Goal: Task Accomplishment & Management: Complete application form

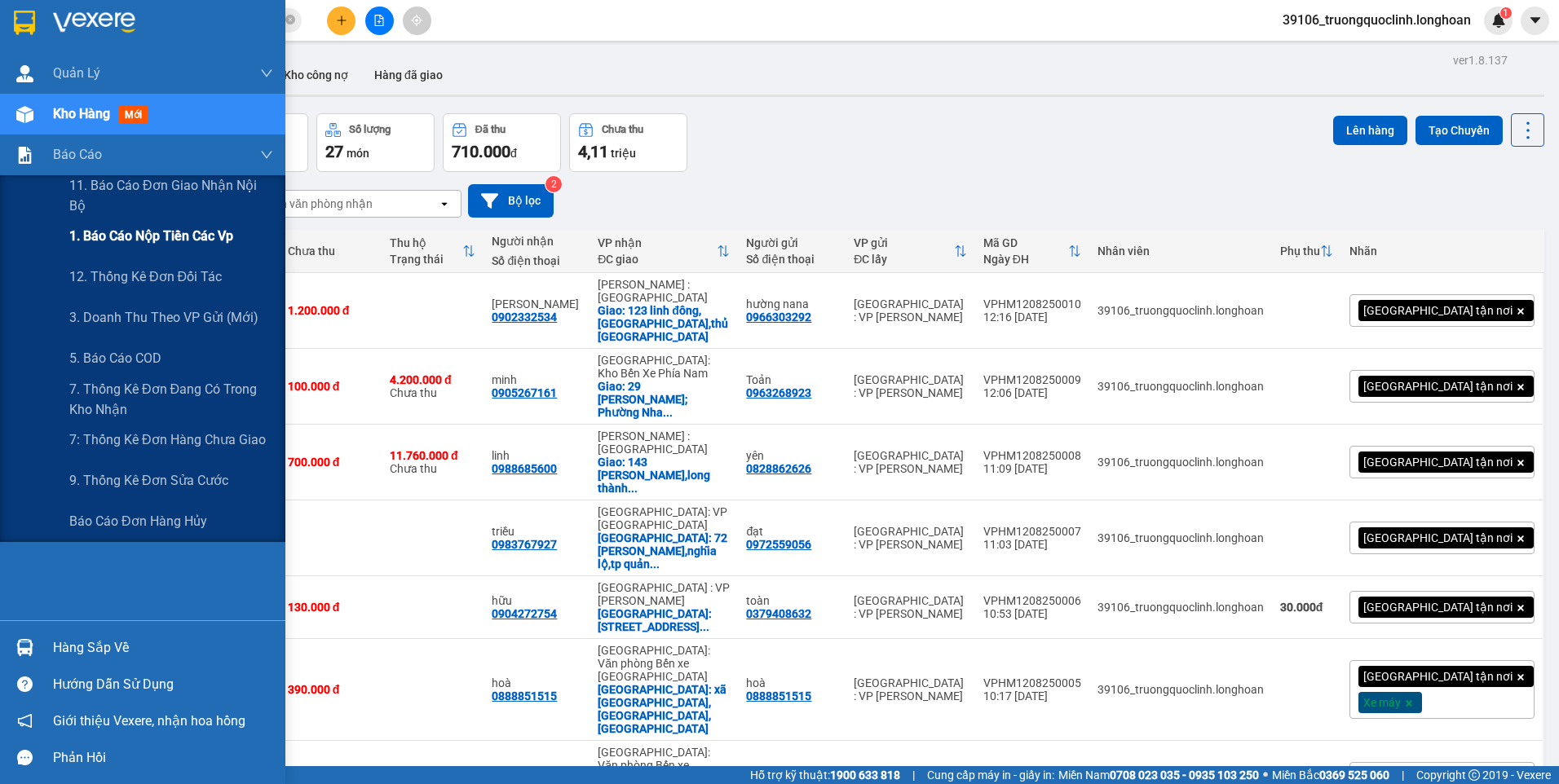
drag, startPoint x: 129, startPoint y: 234, endPoint x: 125, endPoint y: 226, distance: 8.9
click at [129, 234] on span "1. Báo cáo nộp tiền các vp" at bounding box center [151, 235] width 164 height 21
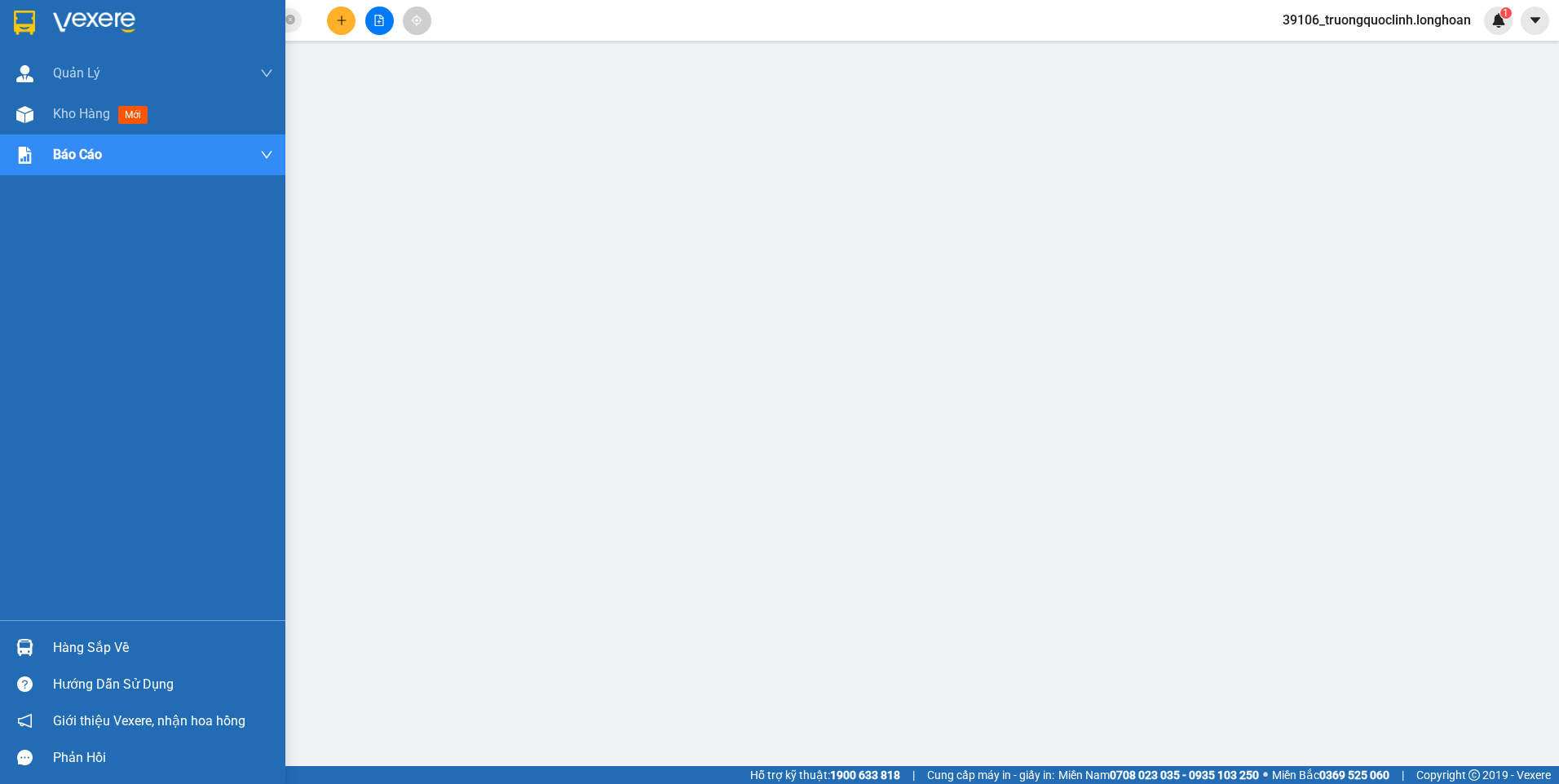
click at [27, 23] on img at bounding box center [24, 23] width 21 height 24
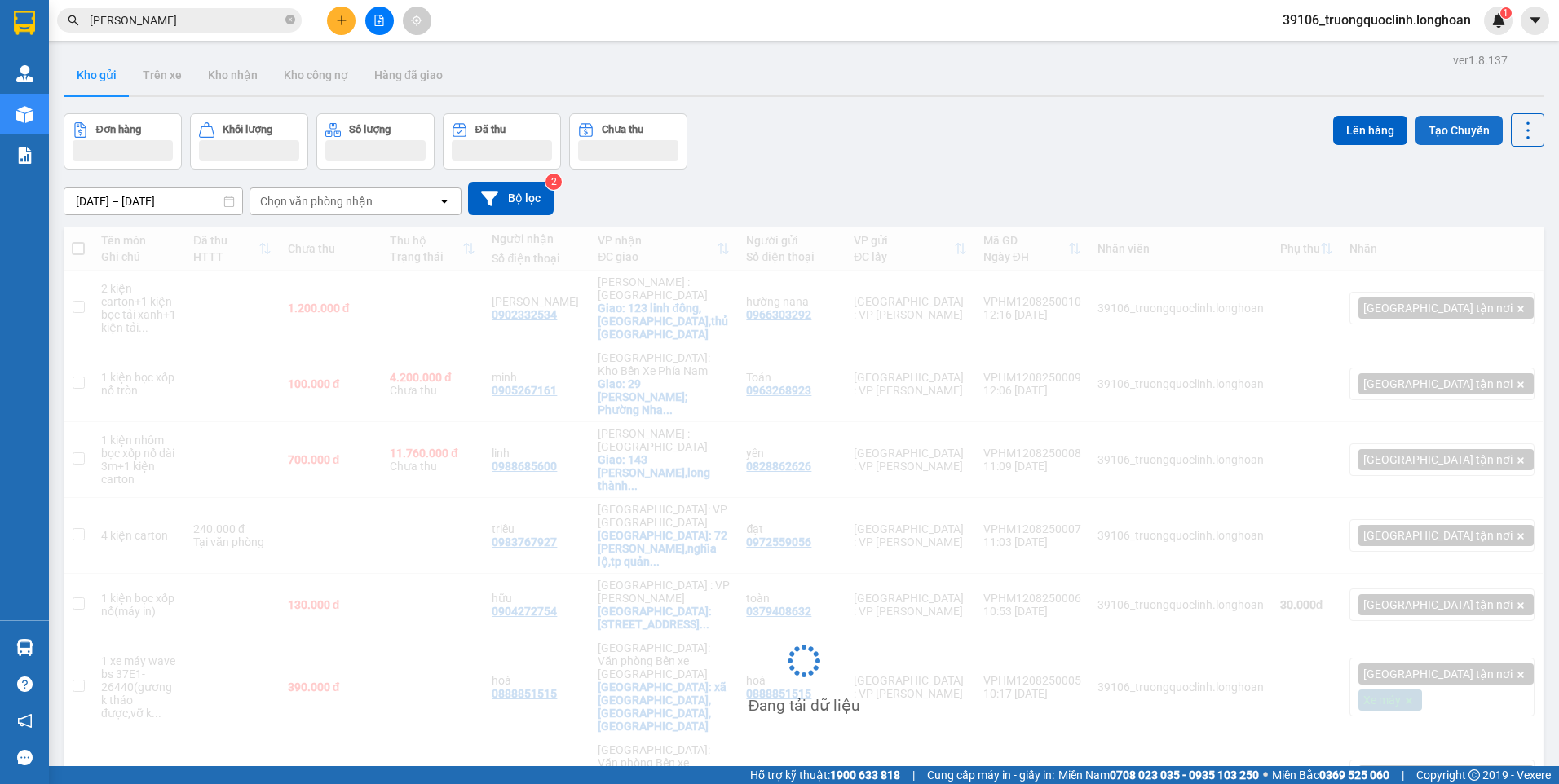
click at [1431, 138] on button "Tạo Chuyến" at bounding box center [1459, 130] width 87 height 29
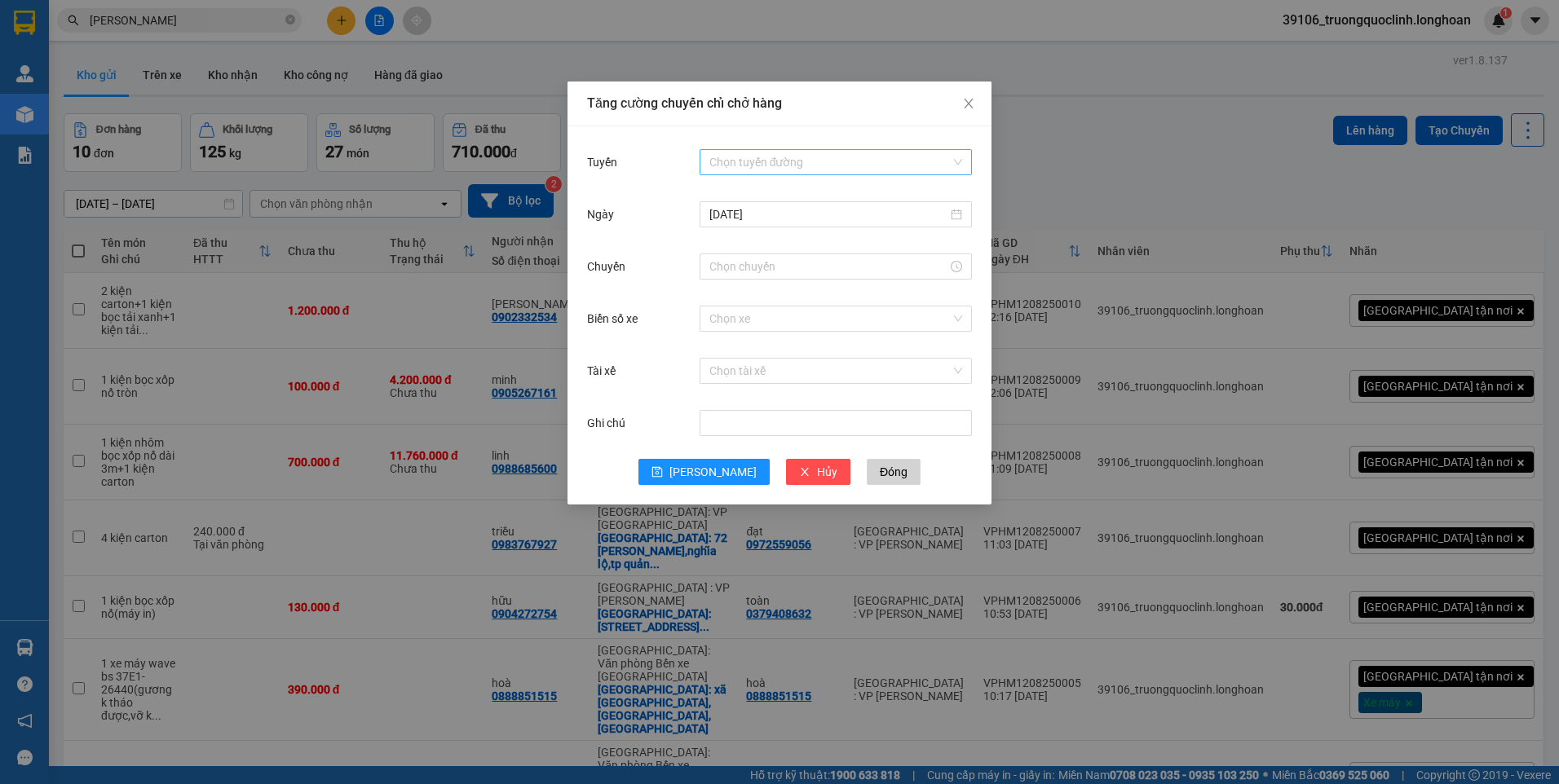
click at [814, 161] on input "Tuyến" at bounding box center [830, 162] width 242 height 24
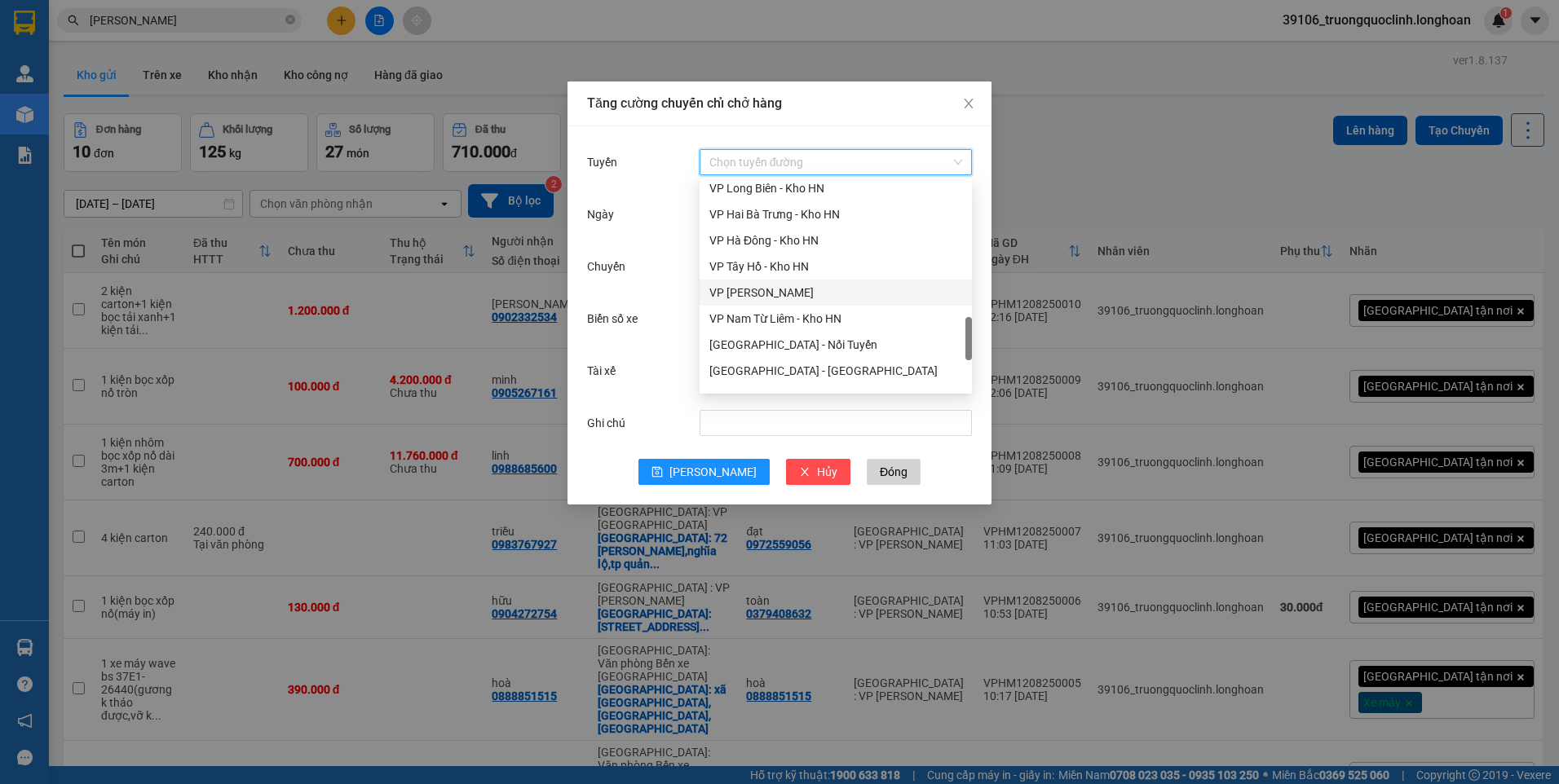
click at [769, 298] on div "VP [PERSON_NAME]" at bounding box center [836, 292] width 253 height 18
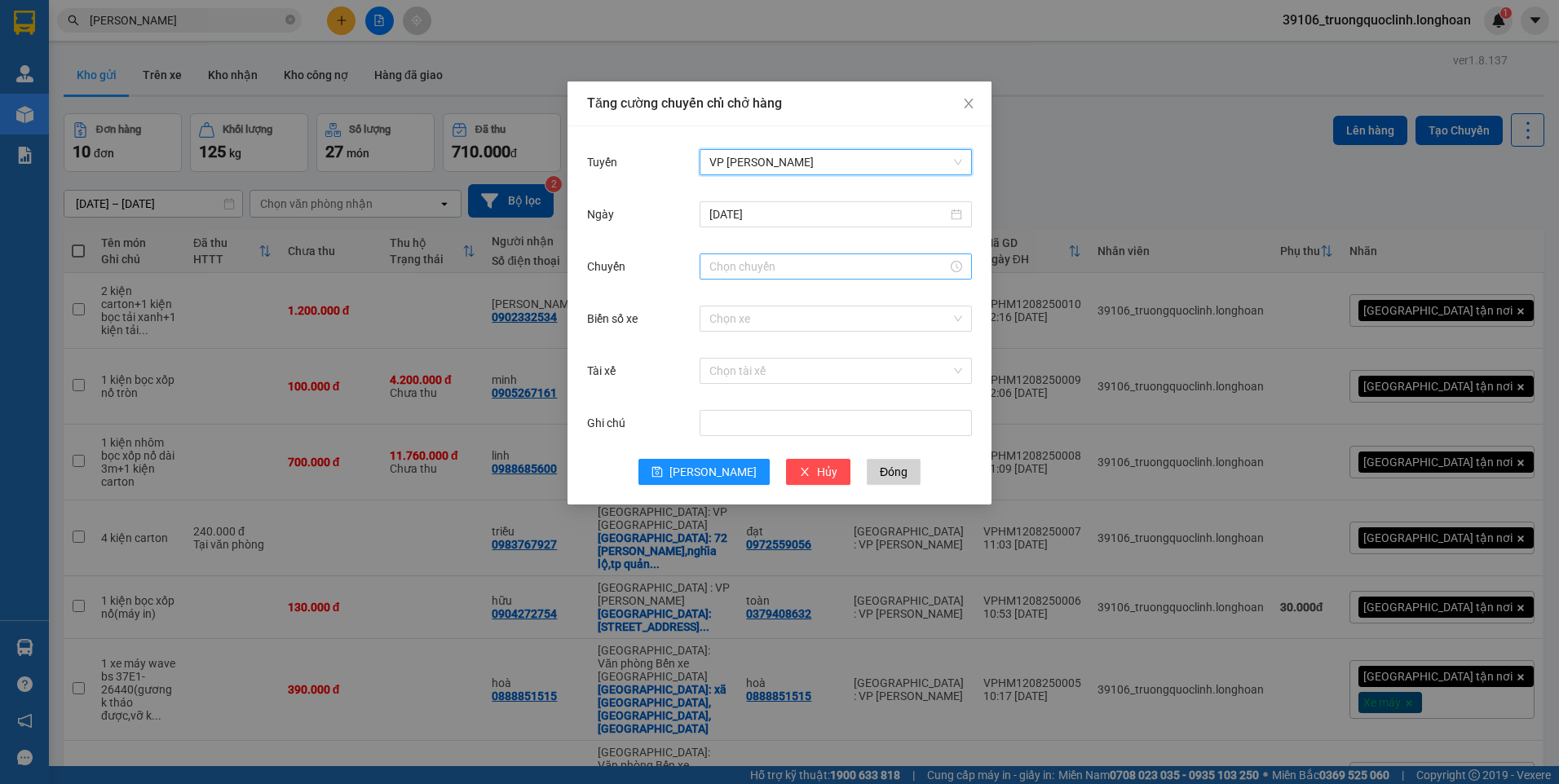
click at [775, 272] on input "Chuyến" at bounding box center [828, 267] width 238 height 18
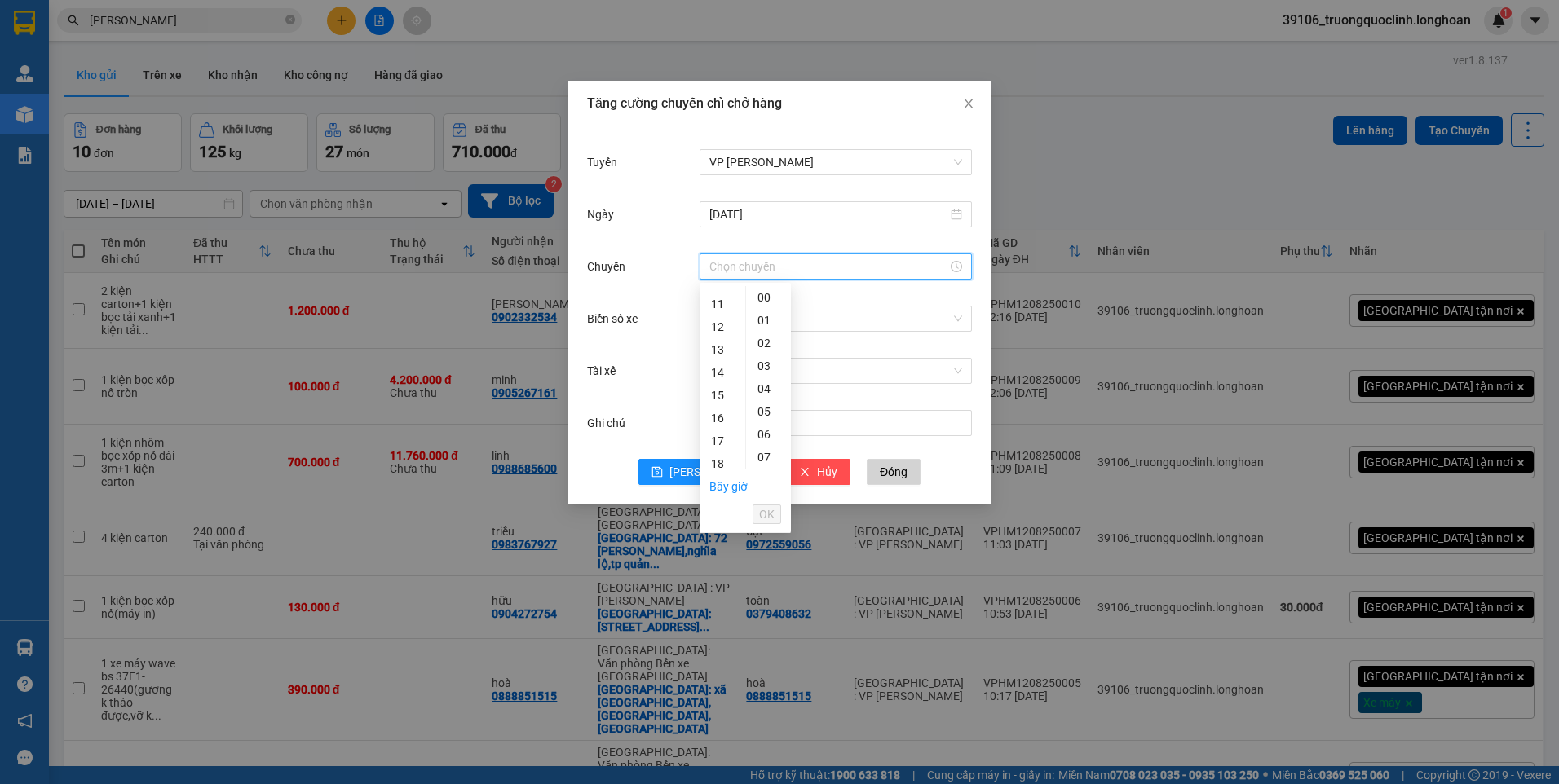
scroll to position [326, 0]
click at [718, 349] on div "13" at bounding box center [722, 349] width 45 height 23
click at [760, 327] on div "30" at bounding box center [769, 330] width 45 height 23
type input "13:30"
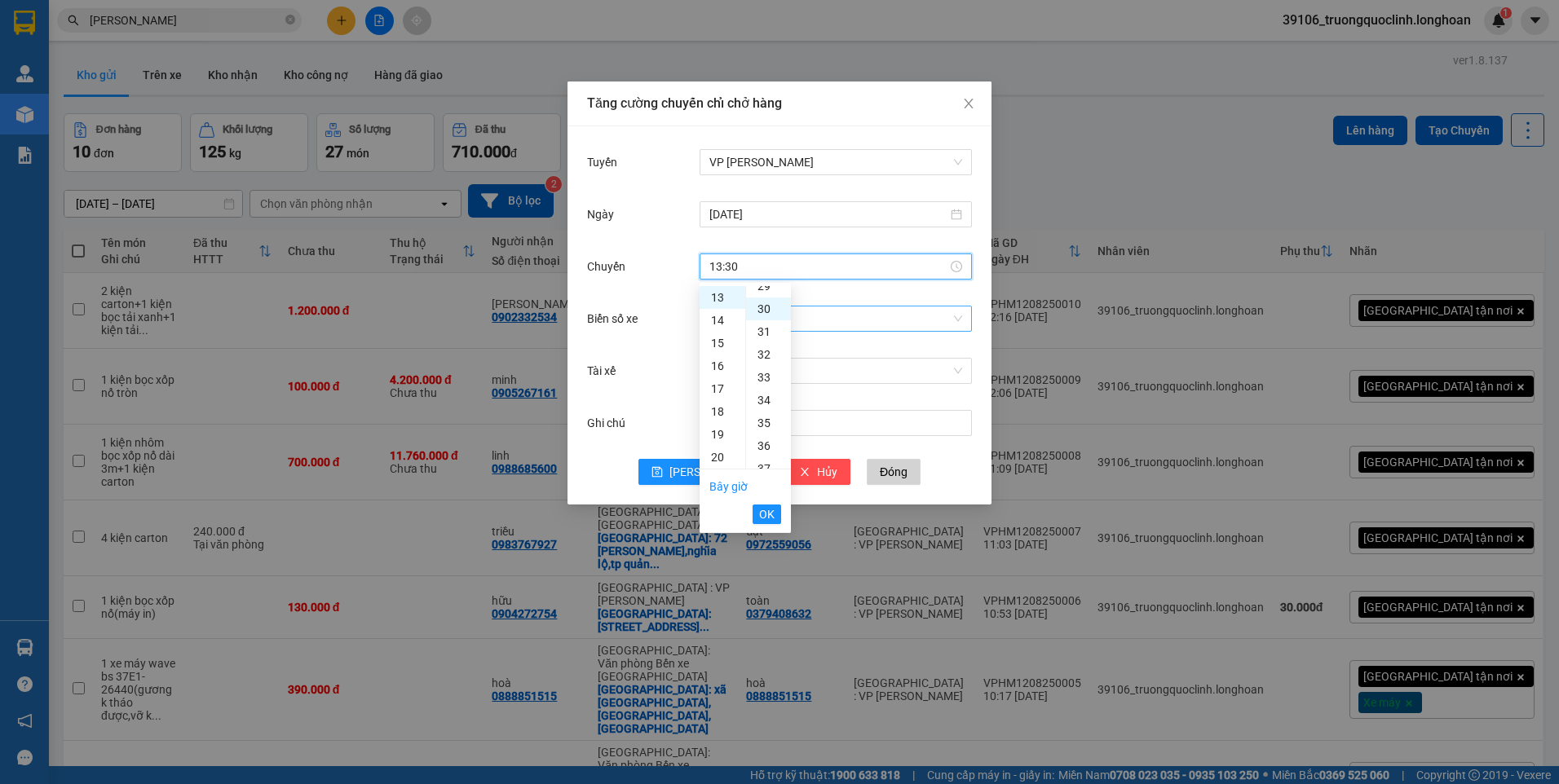
scroll to position [684, 0]
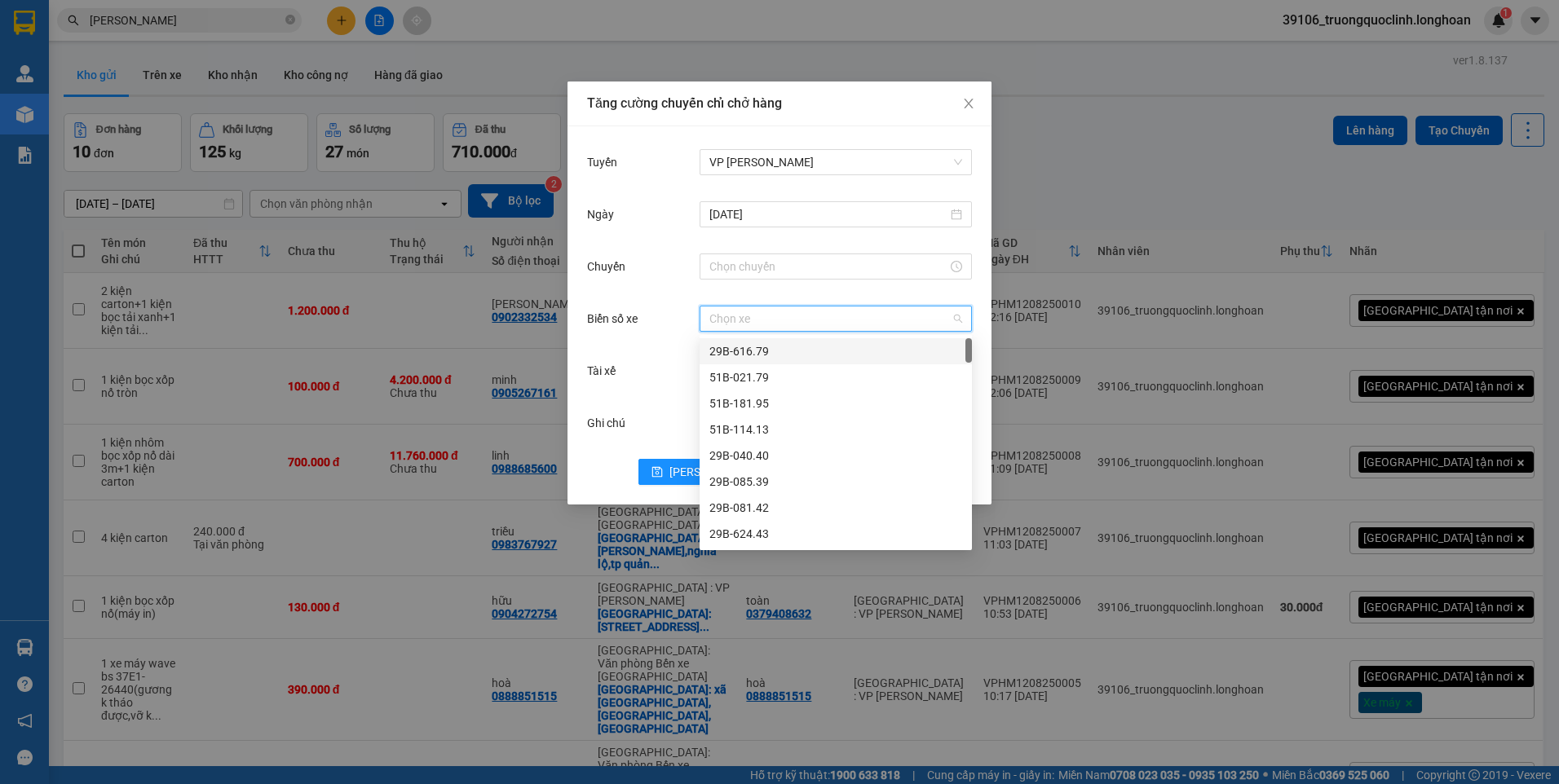
click at [849, 315] on input "Biển số xe" at bounding box center [830, 319] width 242 height 24
click at [815, 266] on input "Chuyến" at bounding box center [828, 267] width 238 height 18
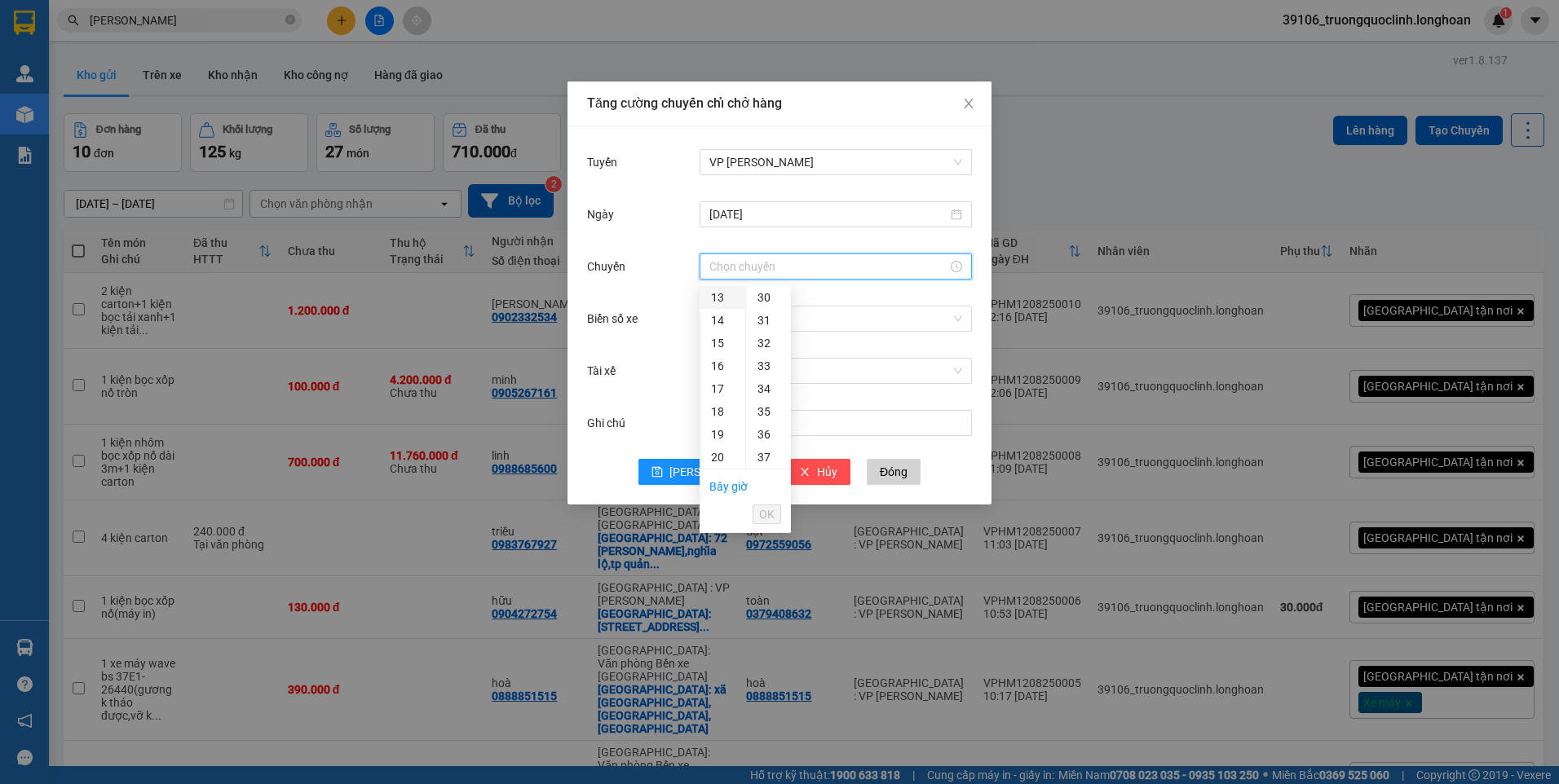
click at [718, 298] on div "13" at bounding box center [722, 297] width 45 height 23
drag, startPoint x: 766, startPoint y: 406, endPoint x: 769, endPoint y: 443, distance: 37.1
click at [765, 407] on div "30" at bounding box center [769, 411] width 45 height 23
type input "13:30"
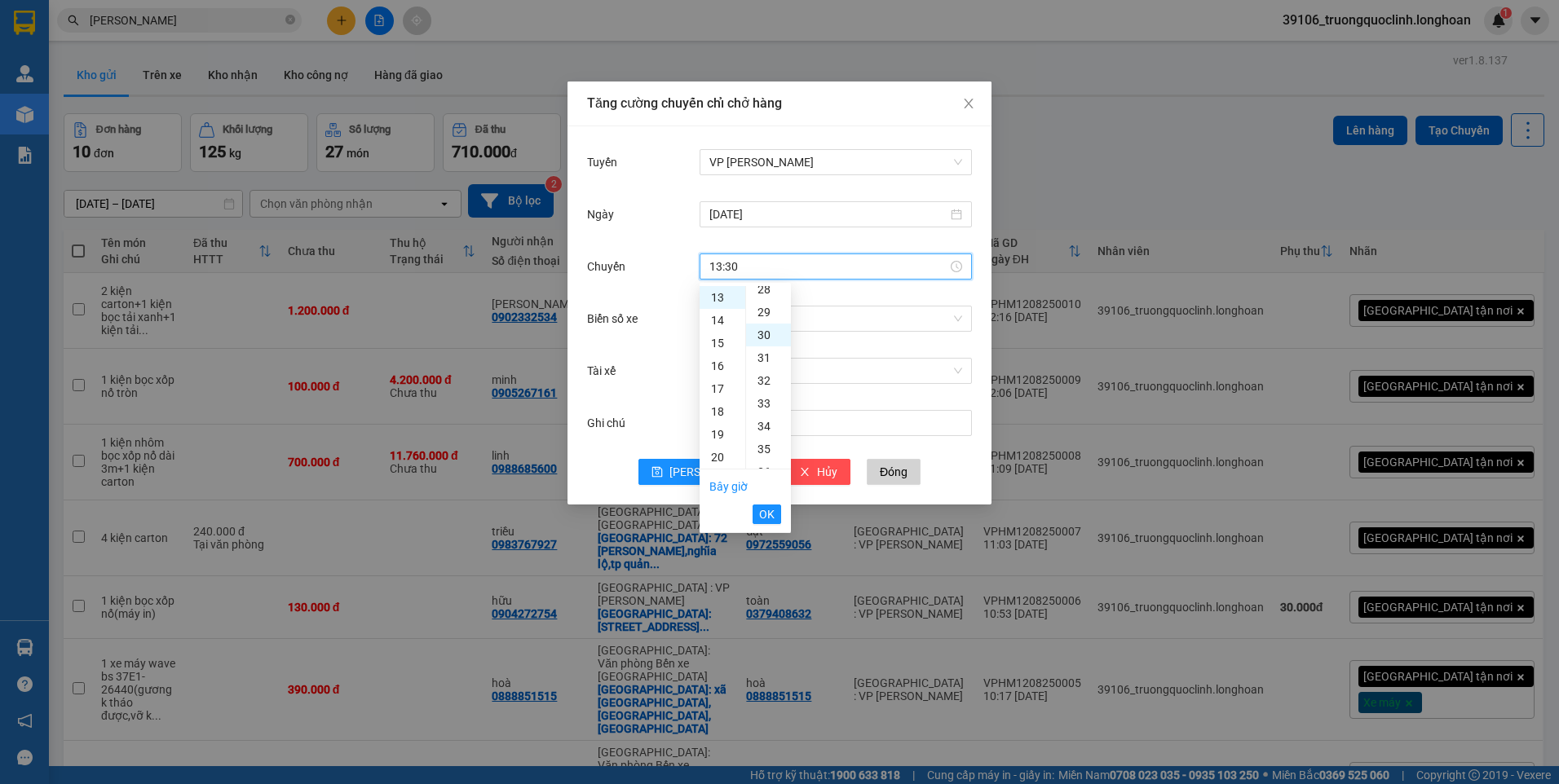
scroll to position [684, 0]
click at [759, 513] on span "OK" at bounding box center [766, 514] width 15 height 18
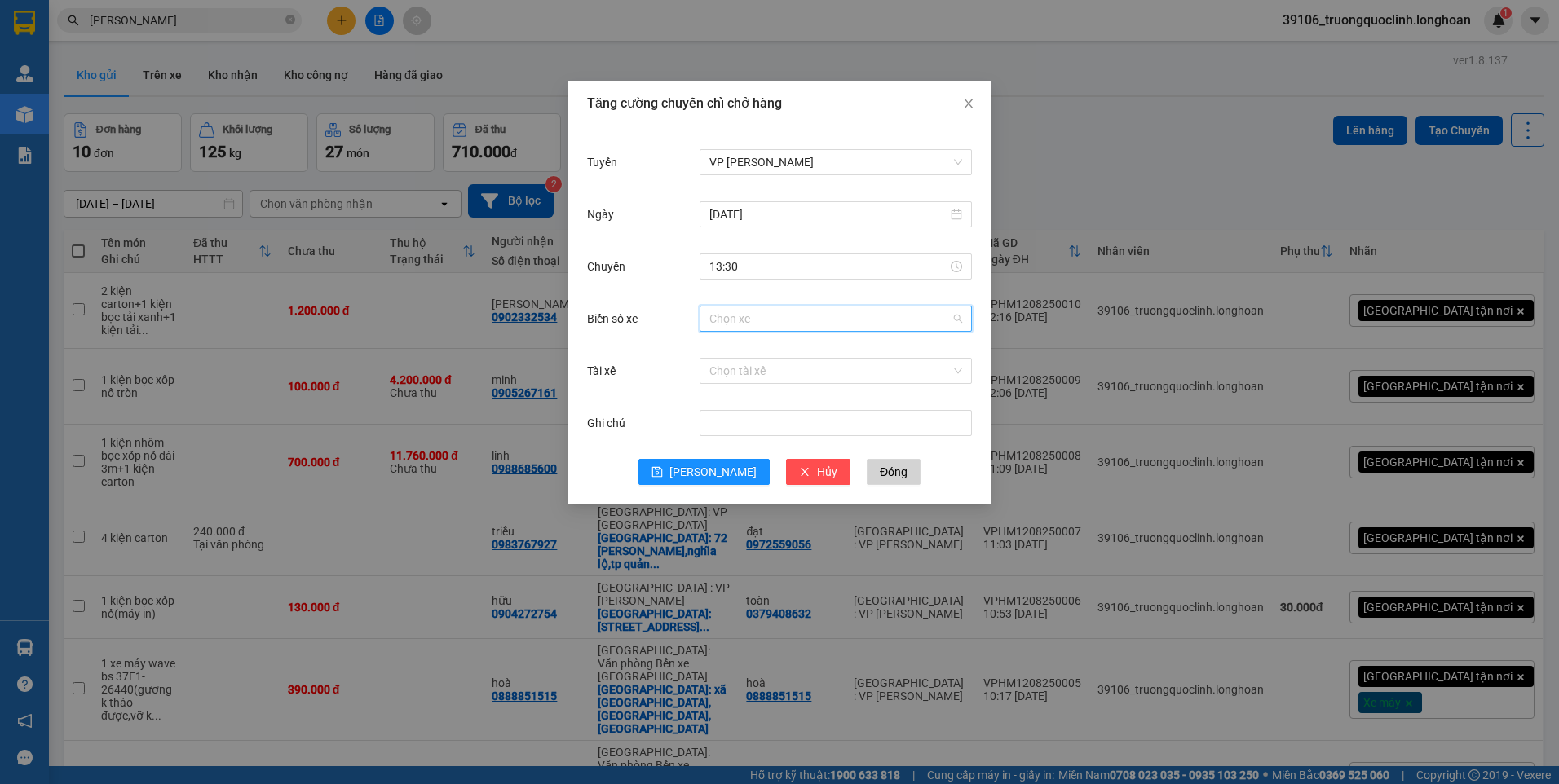
click at [799, 320] on input "Biển số xe" at bounding box center [830, 319] width 242 height 24
type input "105"
click at [785, 353] on div "29K-105.31" at bounding box center [836, 351] width 253 height 18
click at [785, 373] on input "Tài xế" at bounding box center [830, 370] width 242 height 24
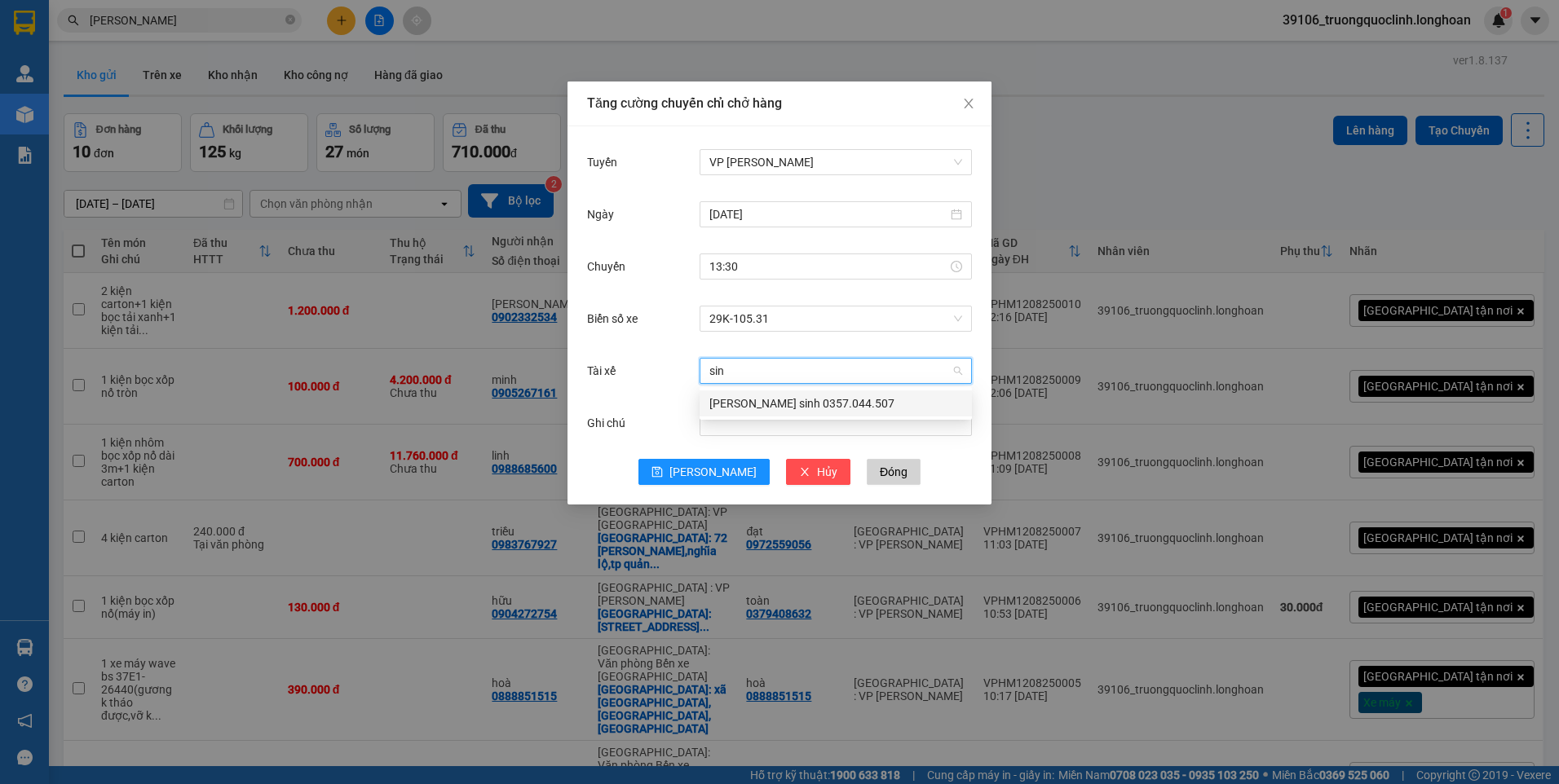
type input "sinh"
click at [785, 402] on div "[PERSON_NAME] sinh 0357.044.507" at bounding box center [836, 404] width 253 height 18
click at [663, 479] on span "save" at bounding box center [657, 473] width 12 height 13
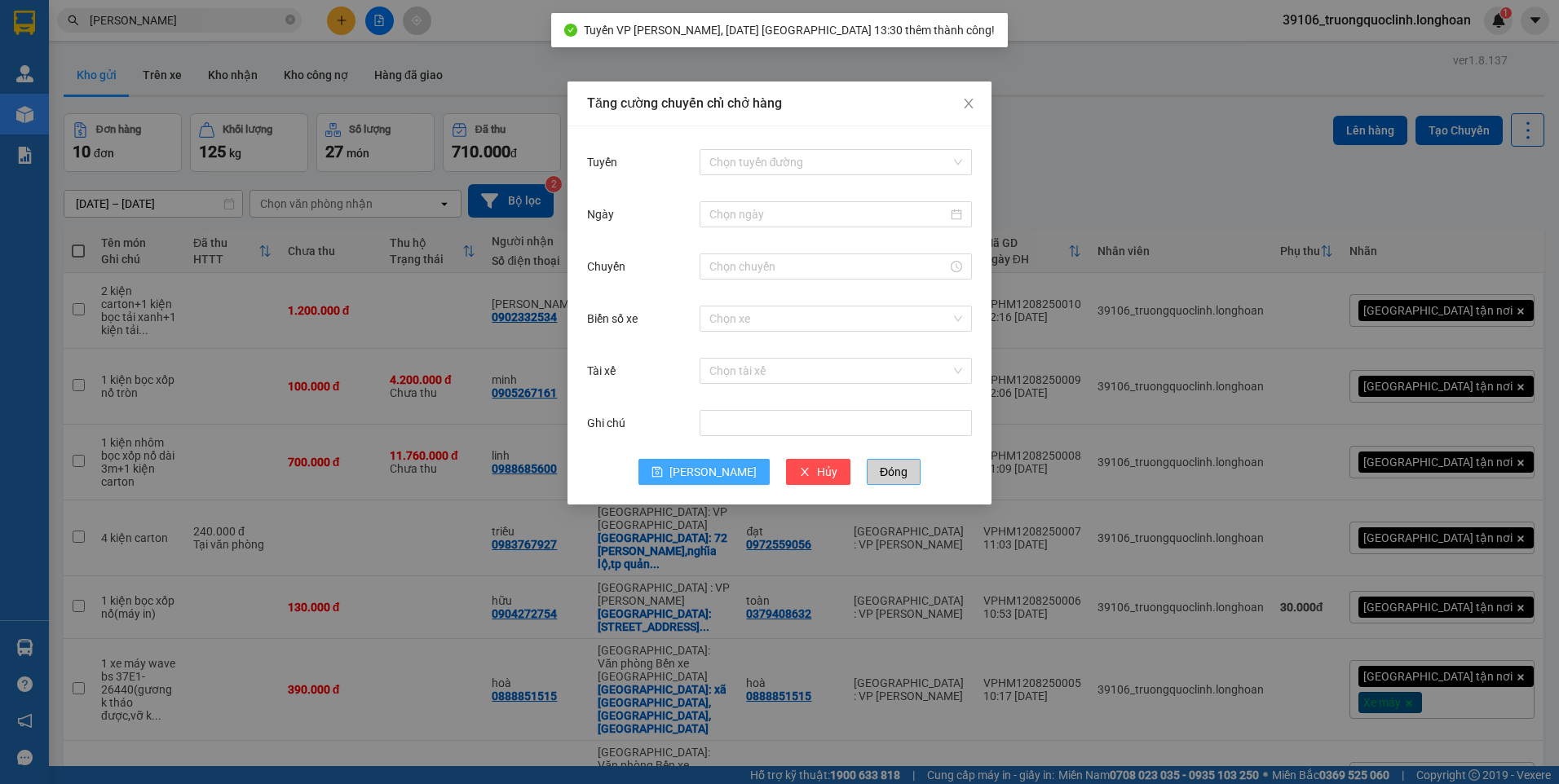
click at [866, 464] on button "Đóng" at bounding box center [893, 472] width 53 height 26
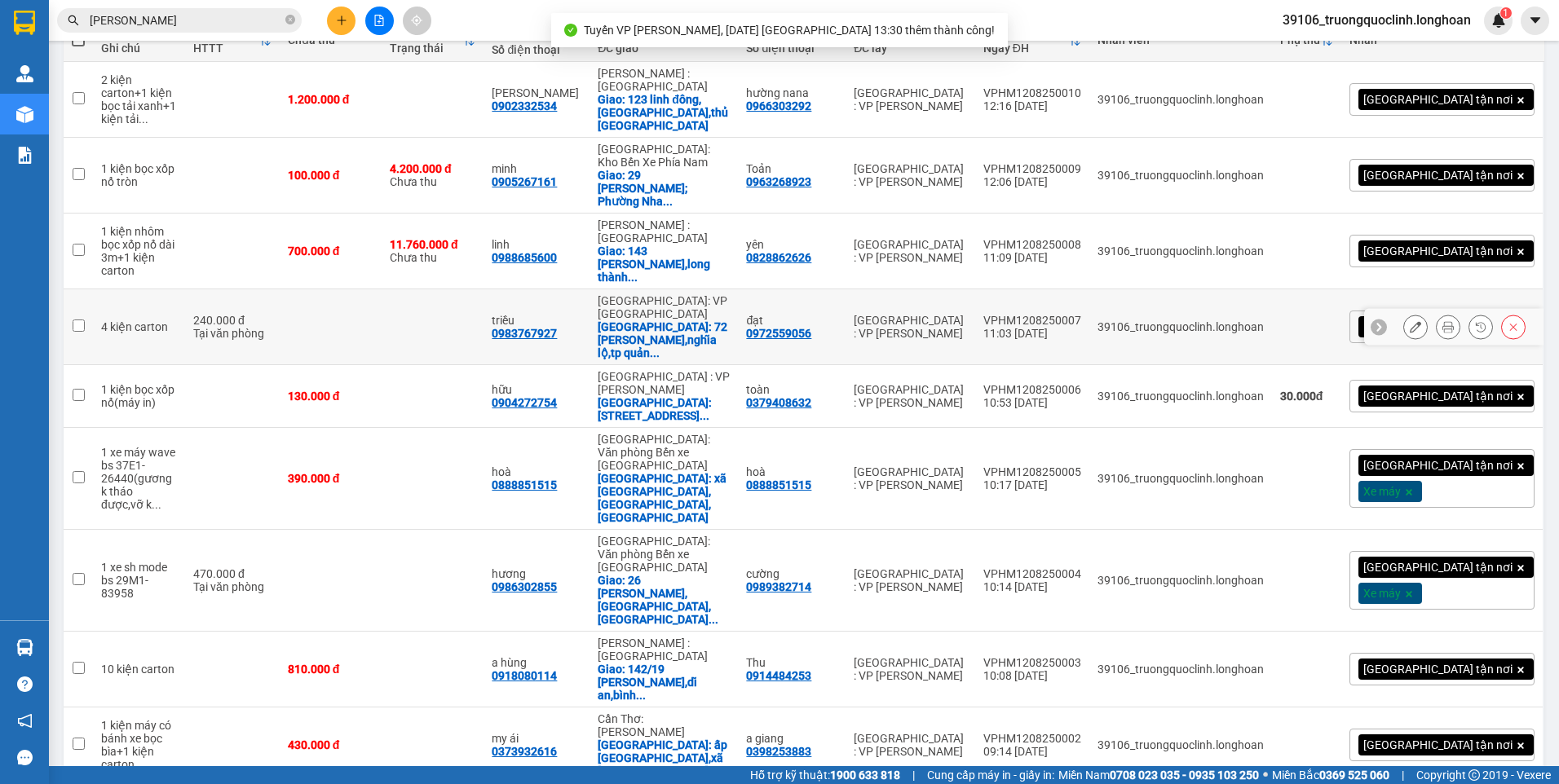
scroll to position [0, 0]
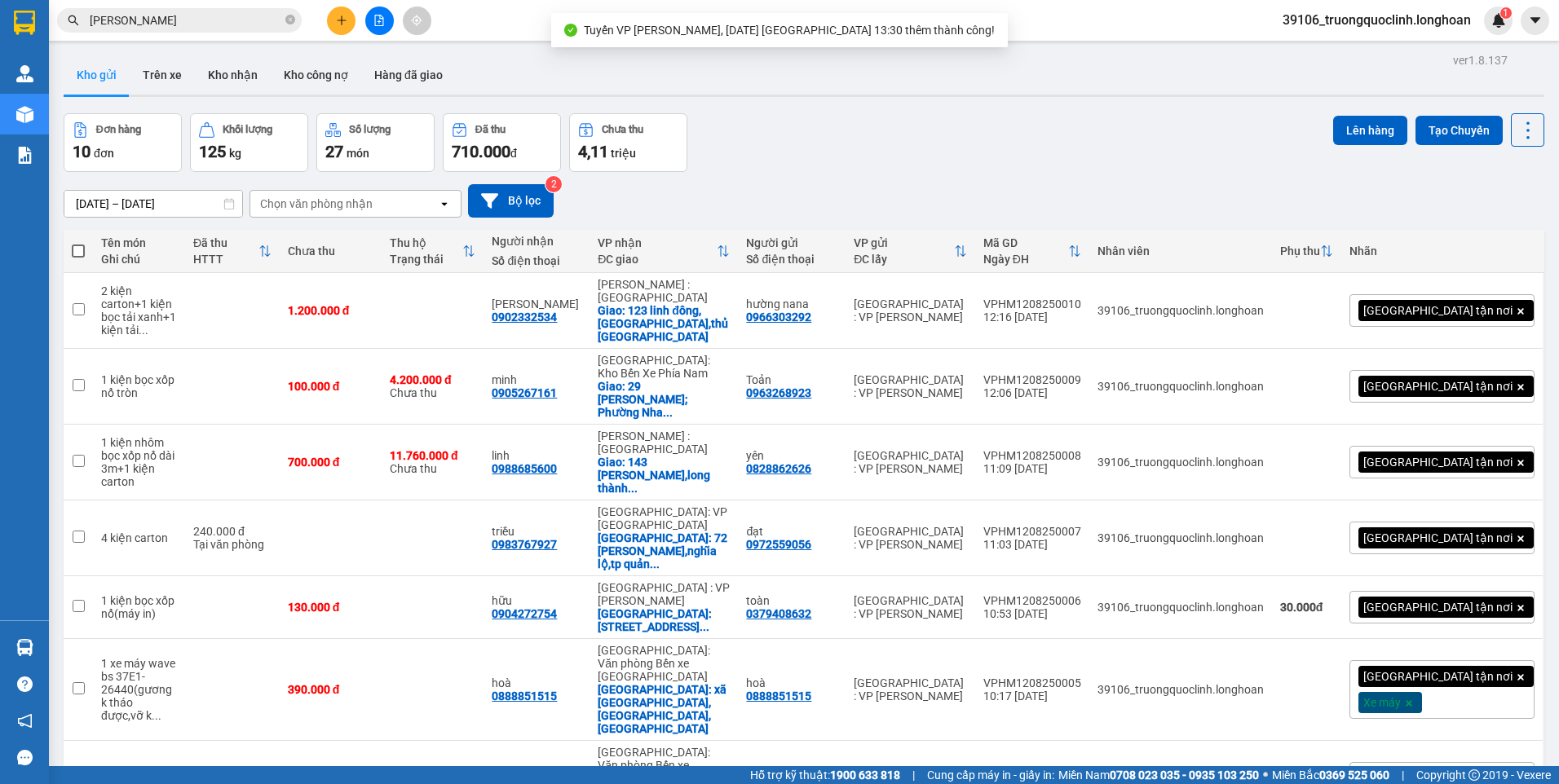
drag, startPoint x: 75, startPoint y: 259, endPoint x: 118, endPoint y: 249, distance: 44.1
click at [73, 258] on th at bounding box center [78, 252] width 29 height 43
click at [75, 250] on span at bounding box center [78, 251] width 13 height 13
click at [78, 243] on input "checkbox" at bounding box center [78, 243] width 0 height 0
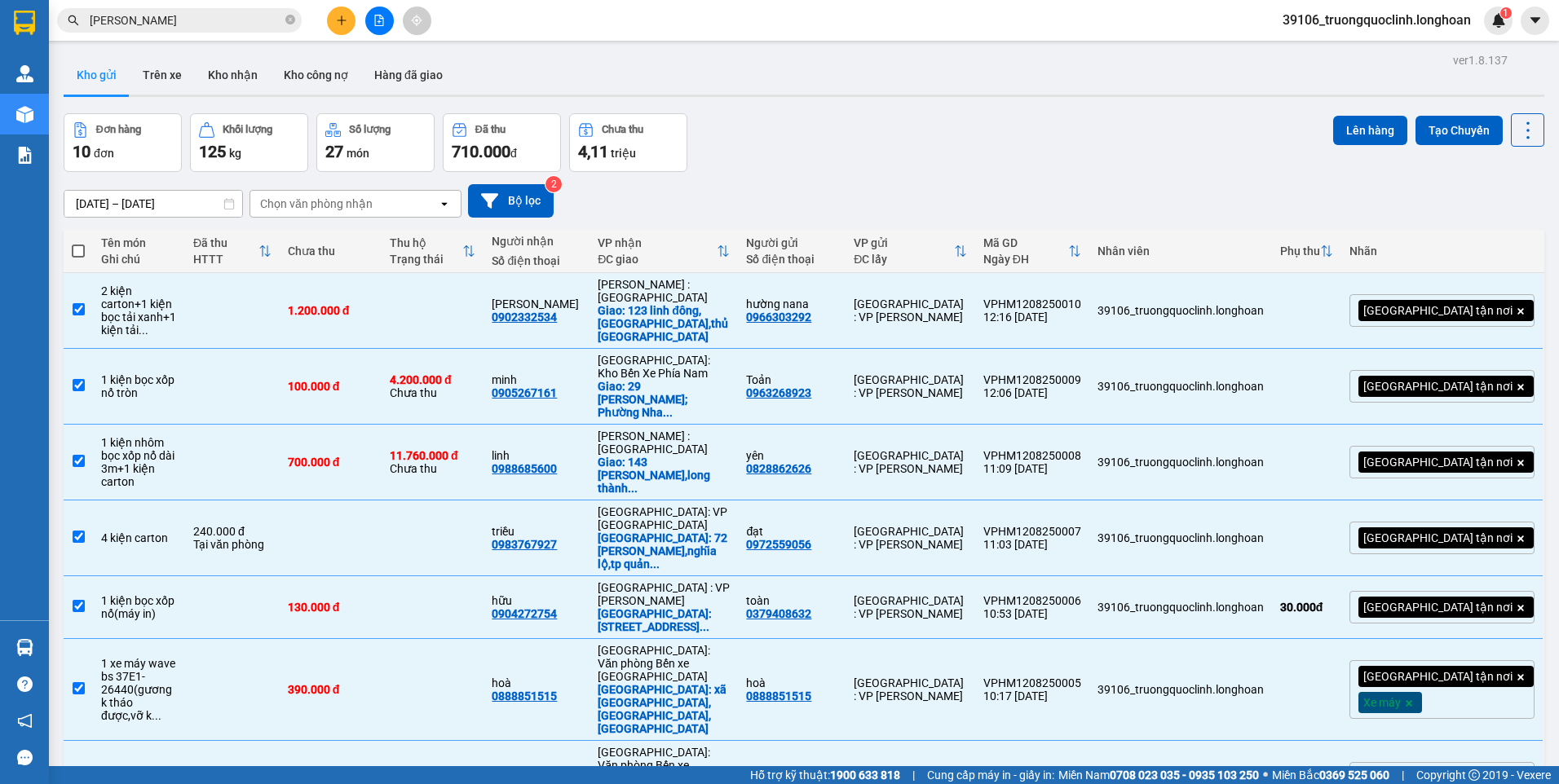
checkbox input "true"
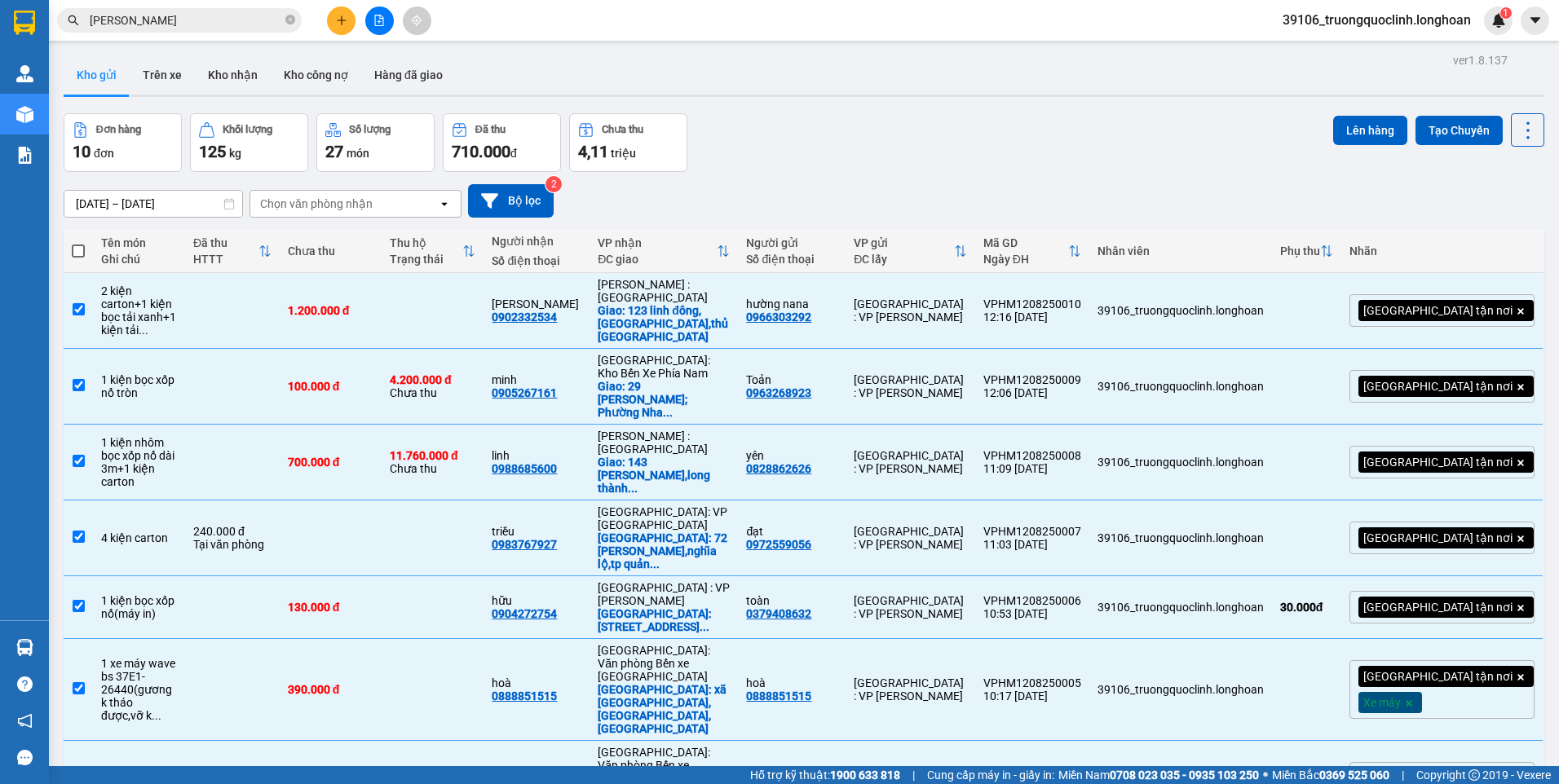
checkbox input "true"
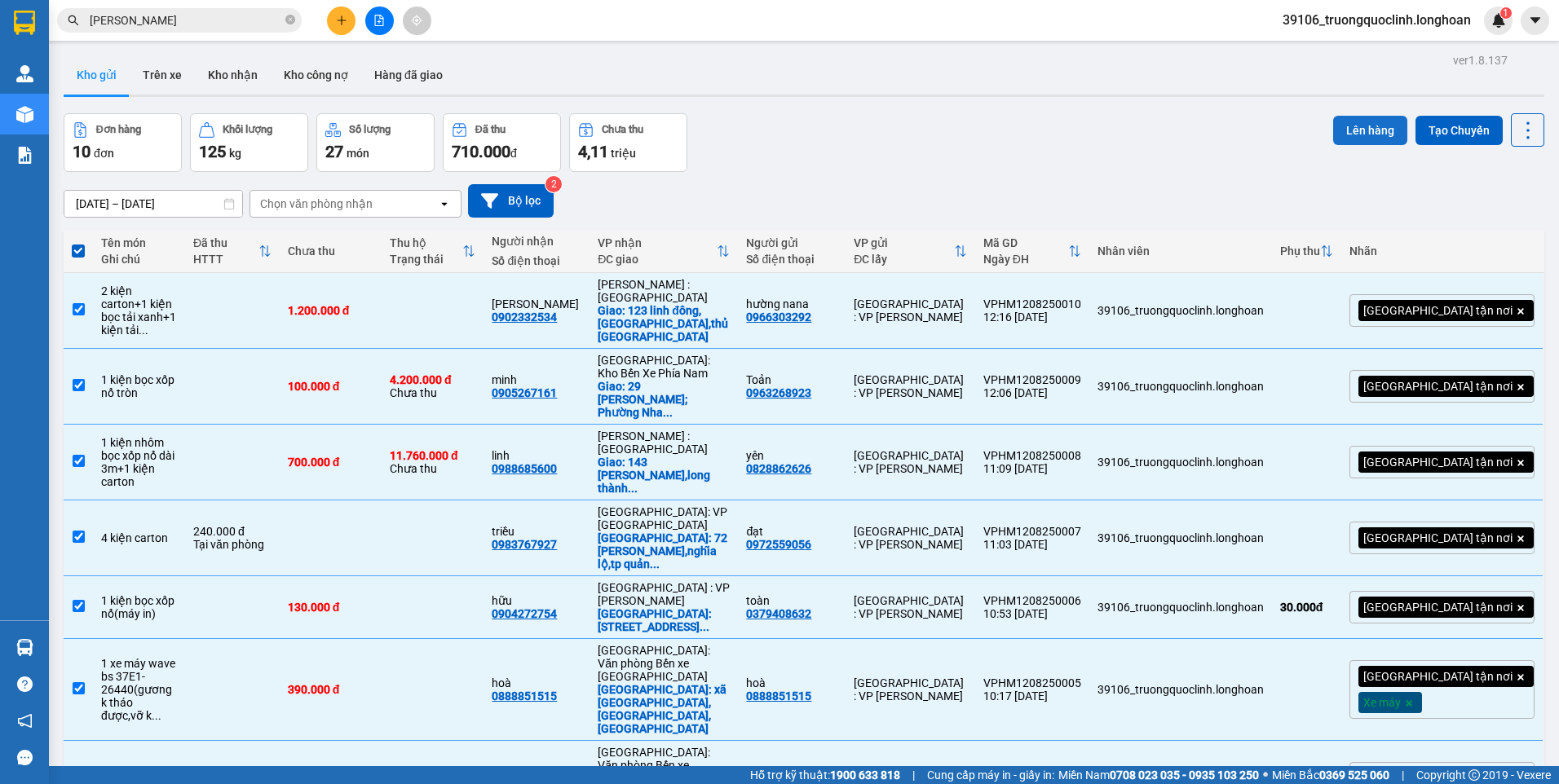
click at [1353, 134] on button "Lên hàng" at bounding box center [1370, 130] width 74 height 29
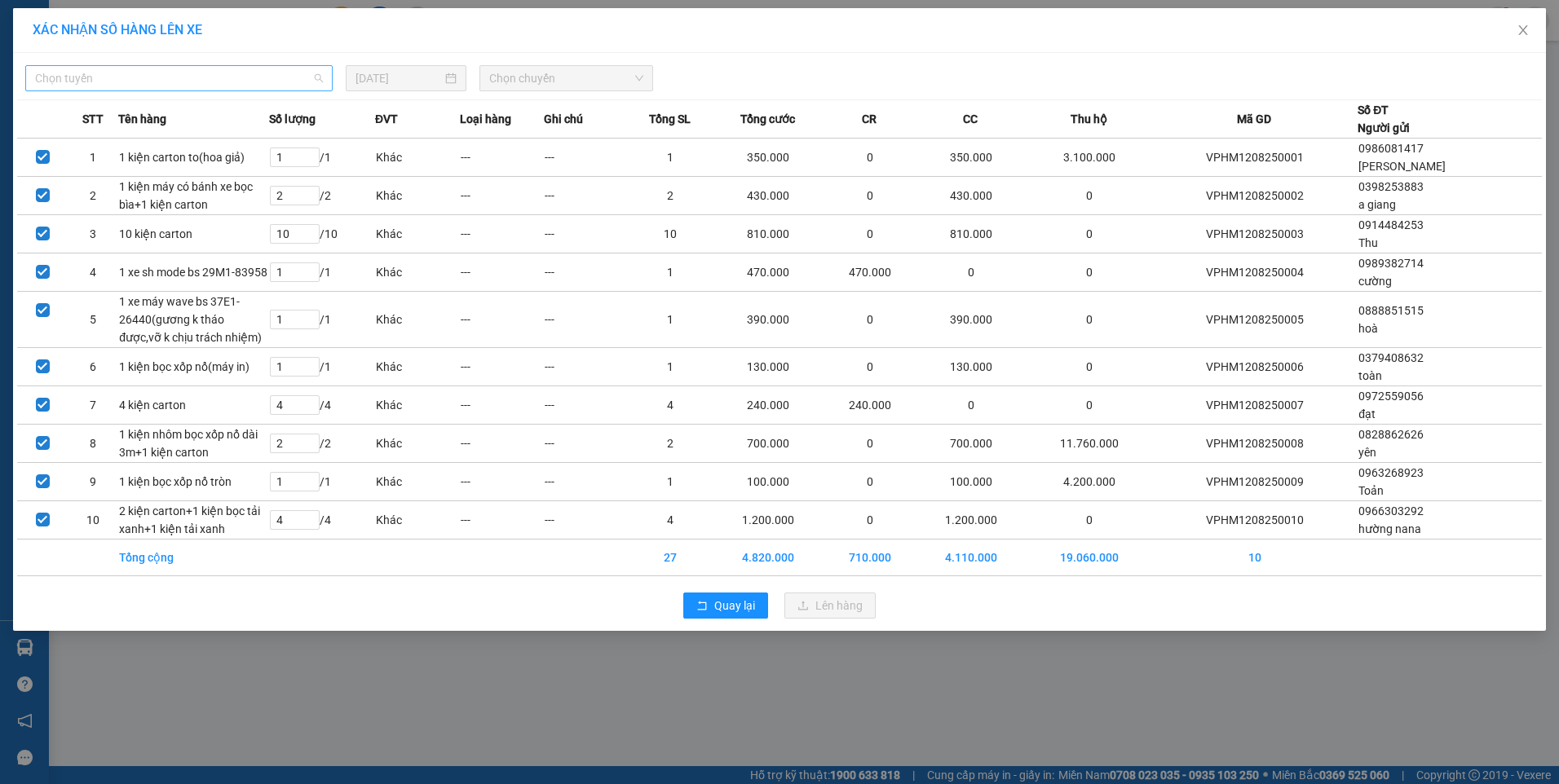
click at [197, 86] on span "Chọn tuyến" at bounding box center [179, 78] width 288 height 24
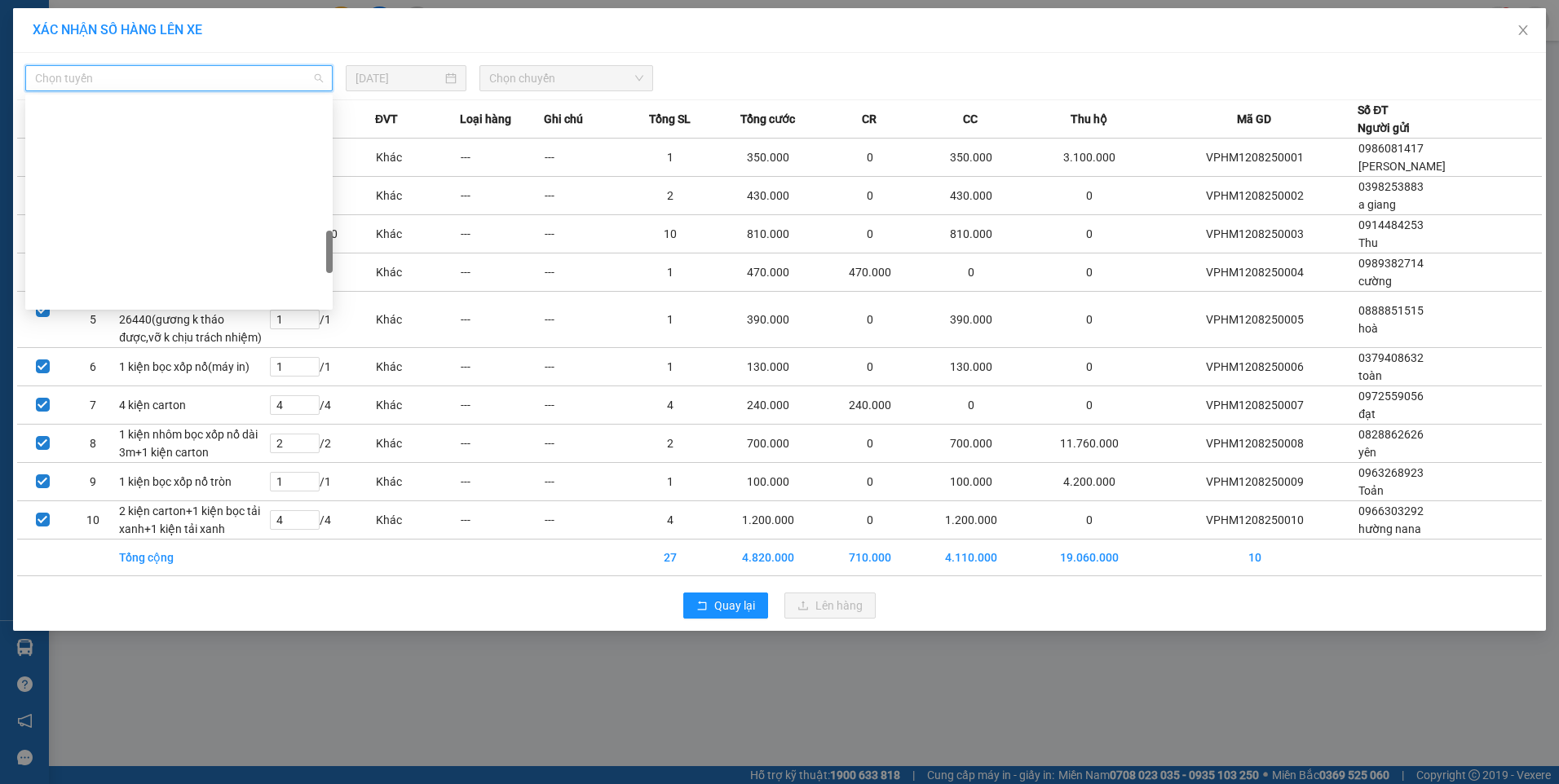
scroll to position [816, 0]
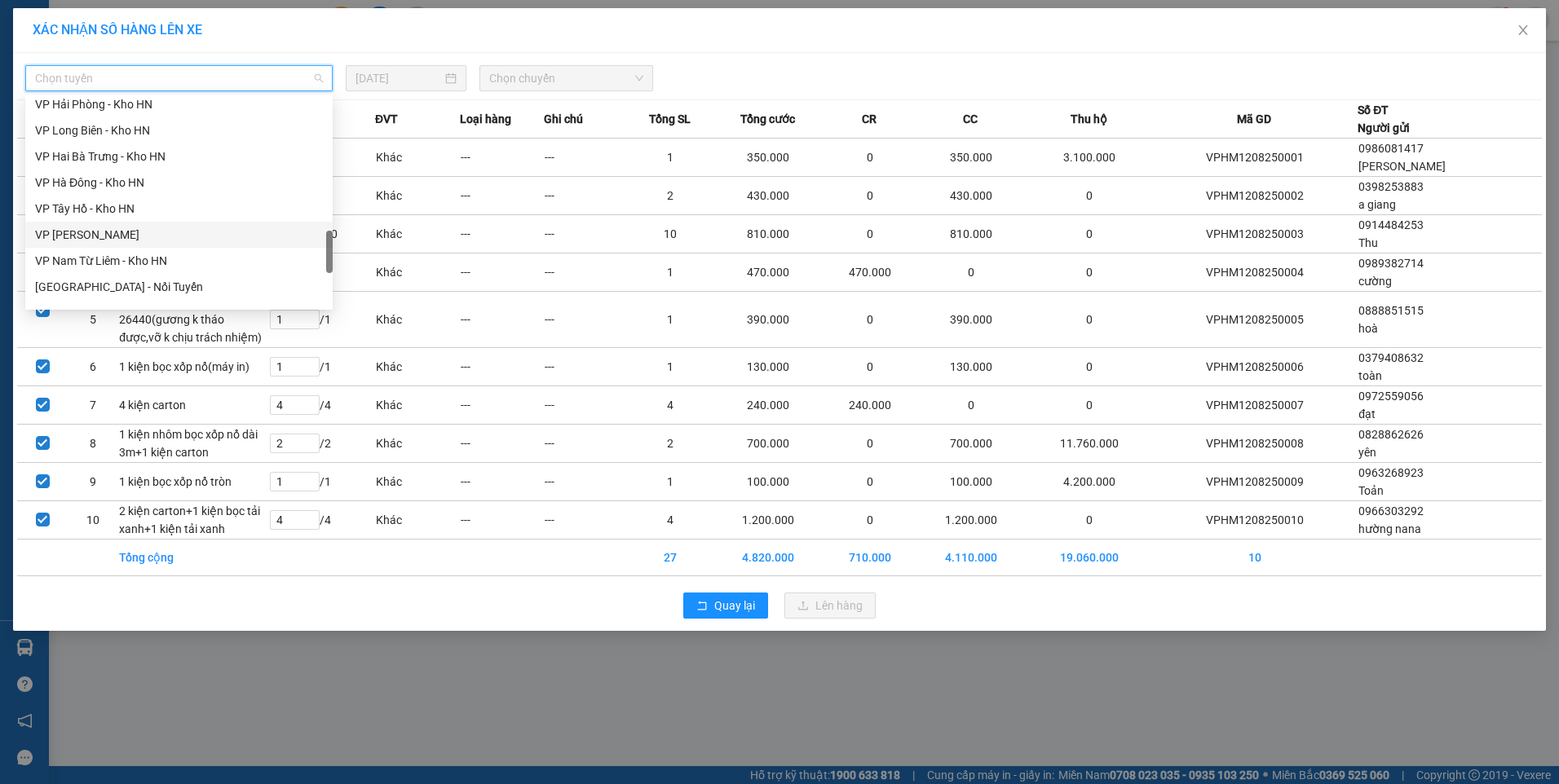
click at [106, 228] on div "VP [PERSON_NAME]" at bounding box center [179, 234] width 288 height 18
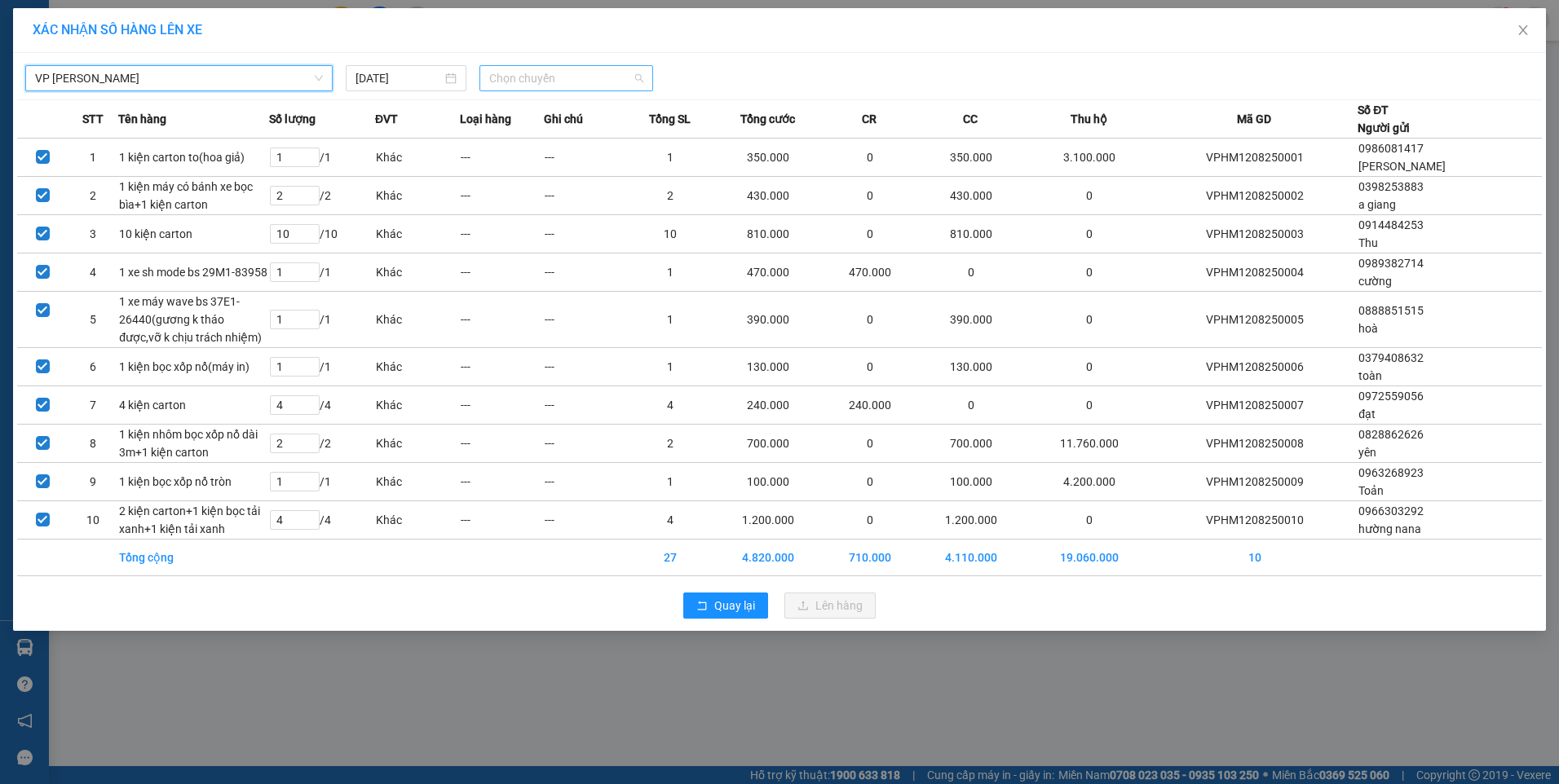
click at [527, 82] on span "Chọn chuyến" at bounding box center [566, 78] width 154 height 24
click at [554, 142] on div "13:30 (TC) - 29K-105.31" at bounding box center [552, 137] width 127 height 18
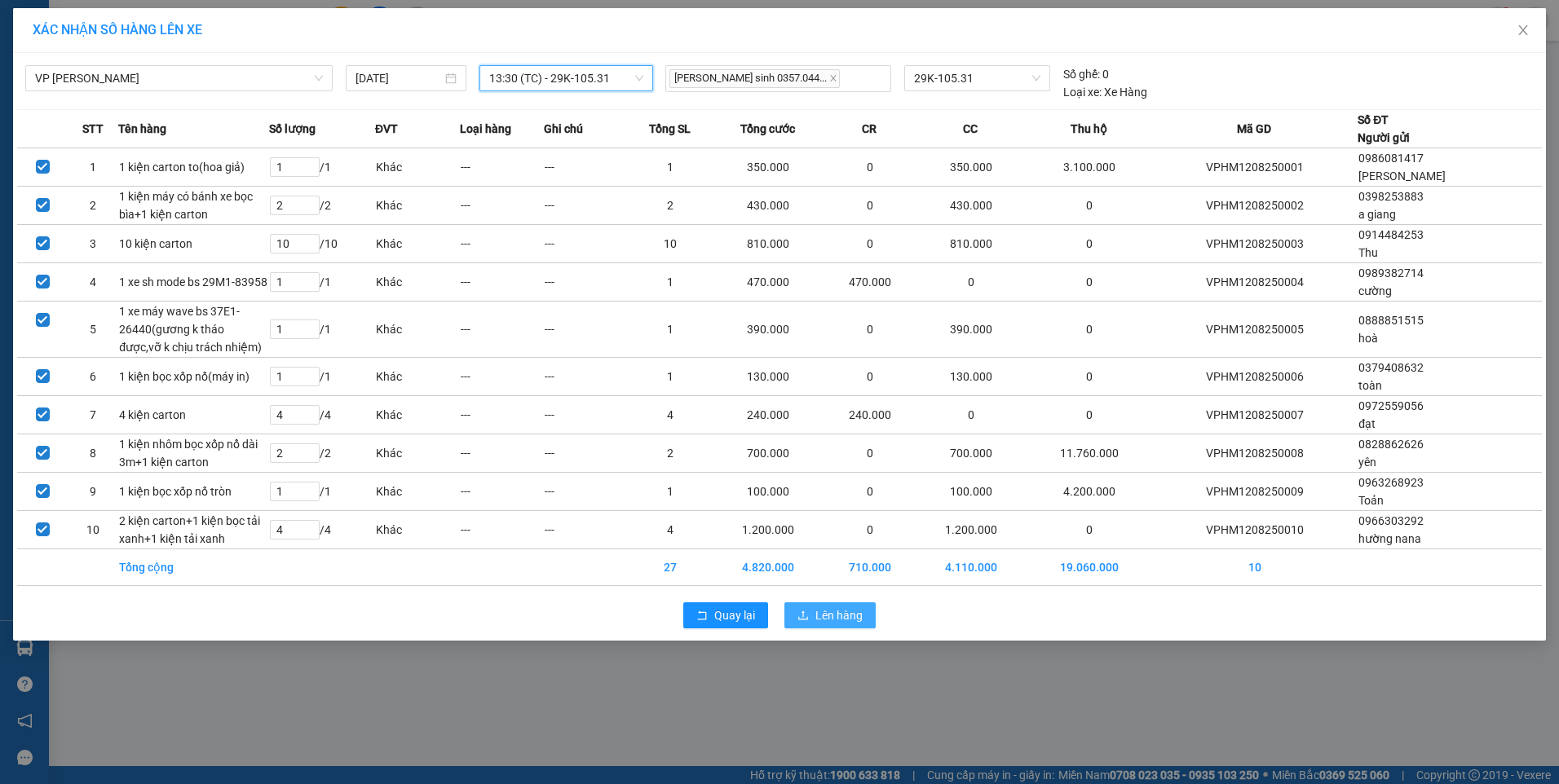
click at [841, 611] on span "Lên hàng" at bounding box center [839, 616] width 47 height 18
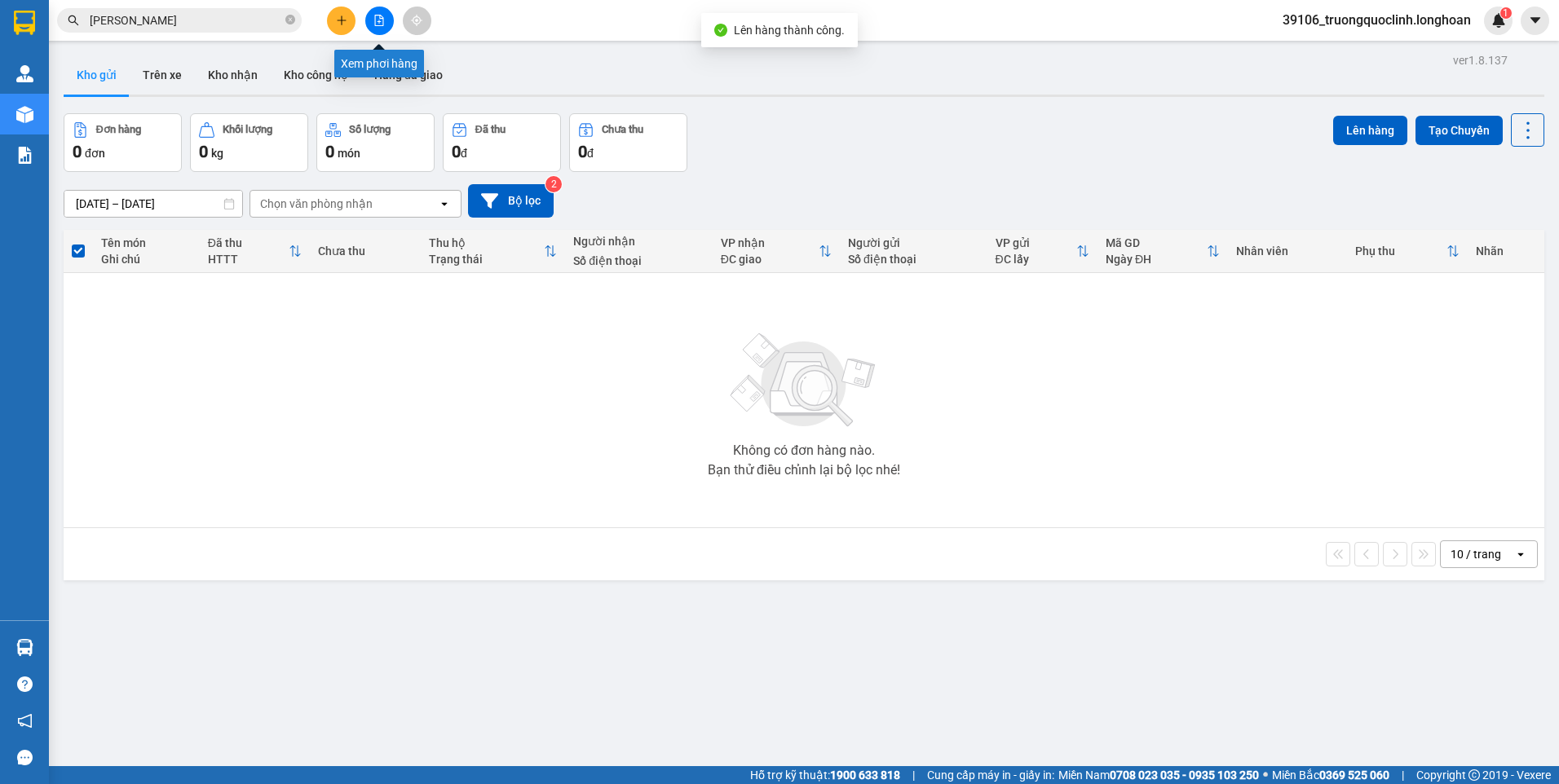
click at [383, 17] on icon "file-add" at bounding box center [378, 20] width 12 height 12
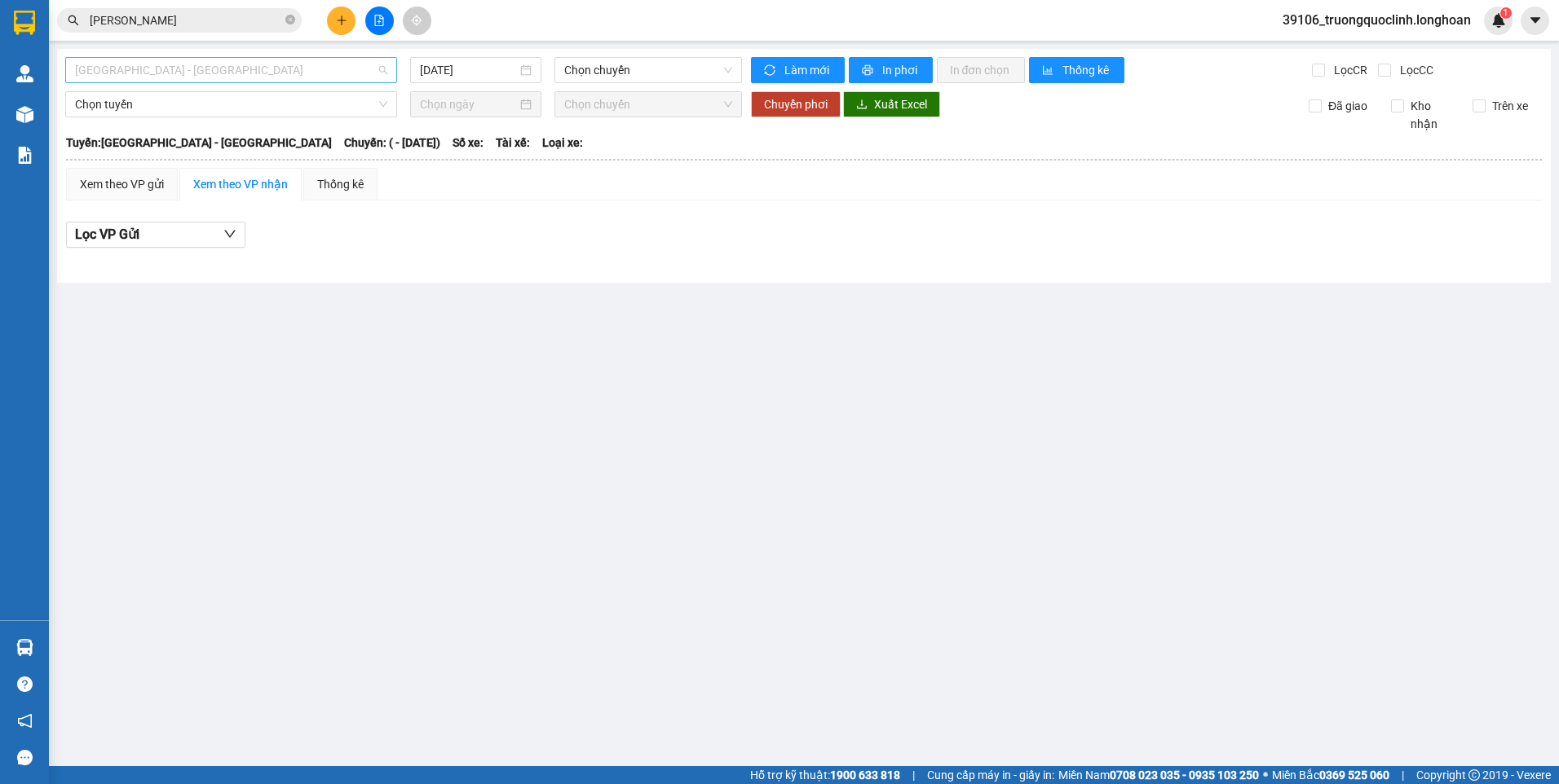
click at [289, 70] on span "[GEOGRAPHIC_DATA] - [GEOGRAPHIC_DATA]" at bounding box center [231, 70] width 312 height 24
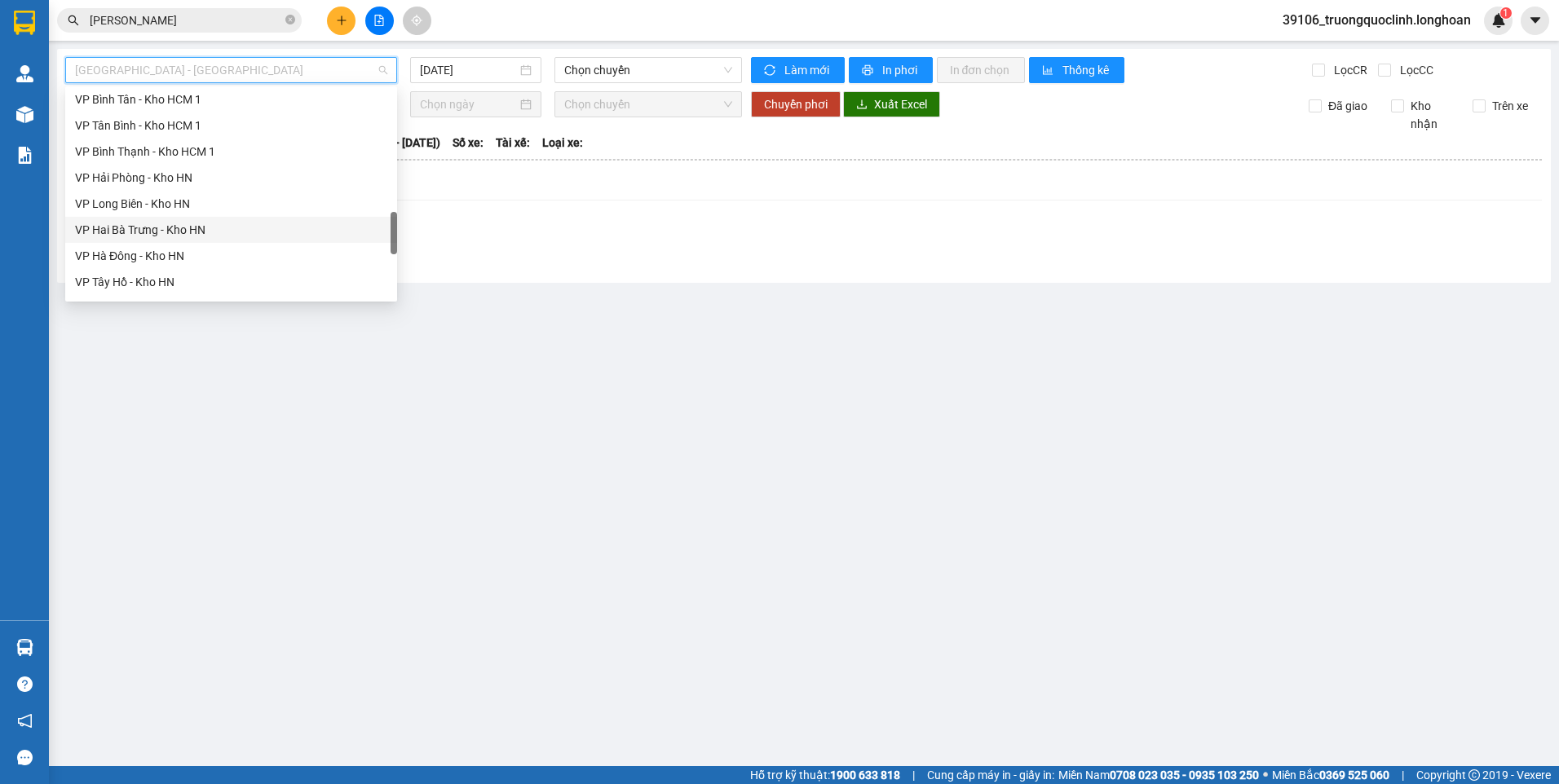
scroll to position [897, 0]
click at [154, 148] on div "VP [PERSON_NAME]" at bounding box center [231, 145] width 312 height 18
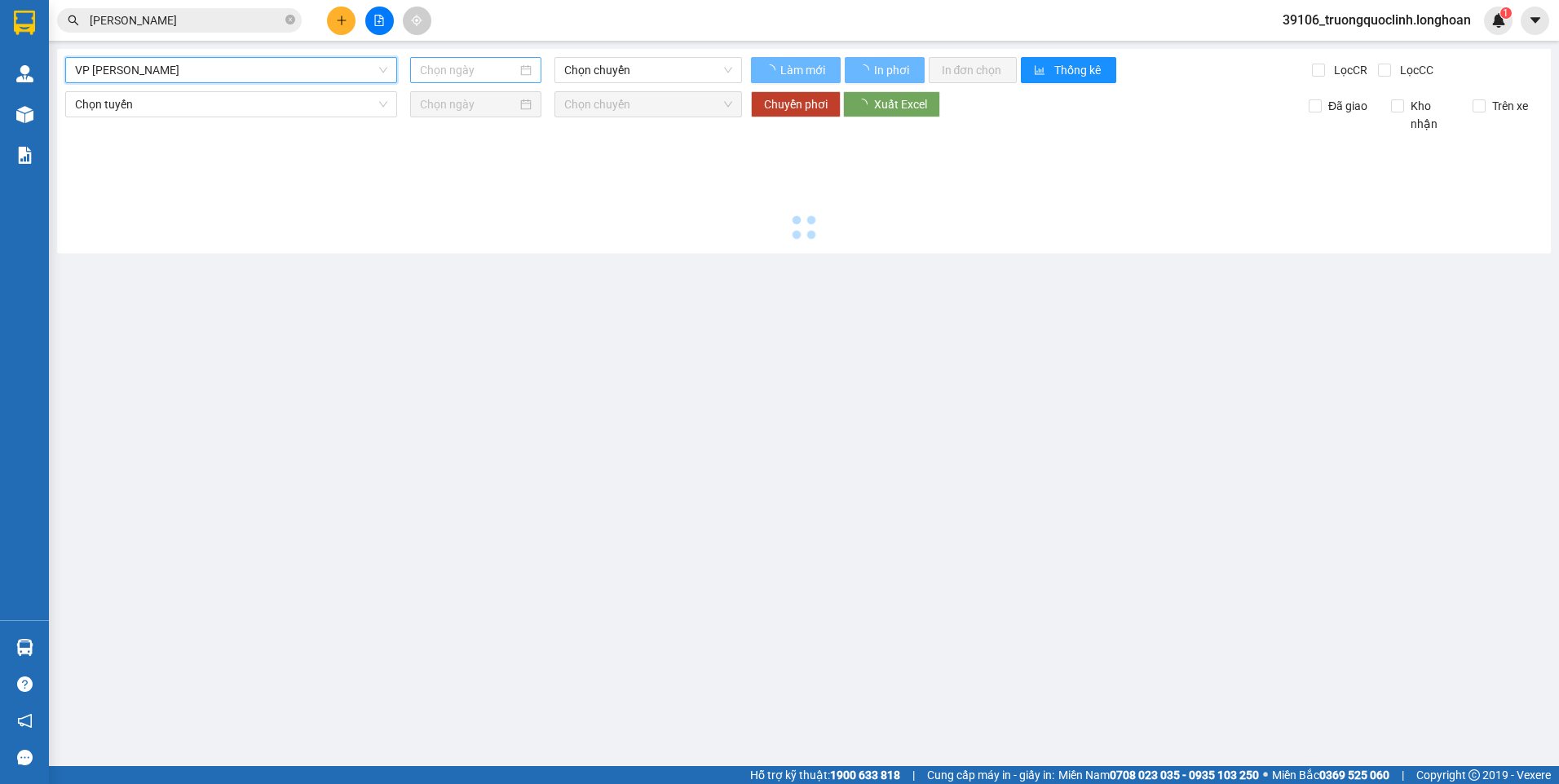
type input "[DATE]"
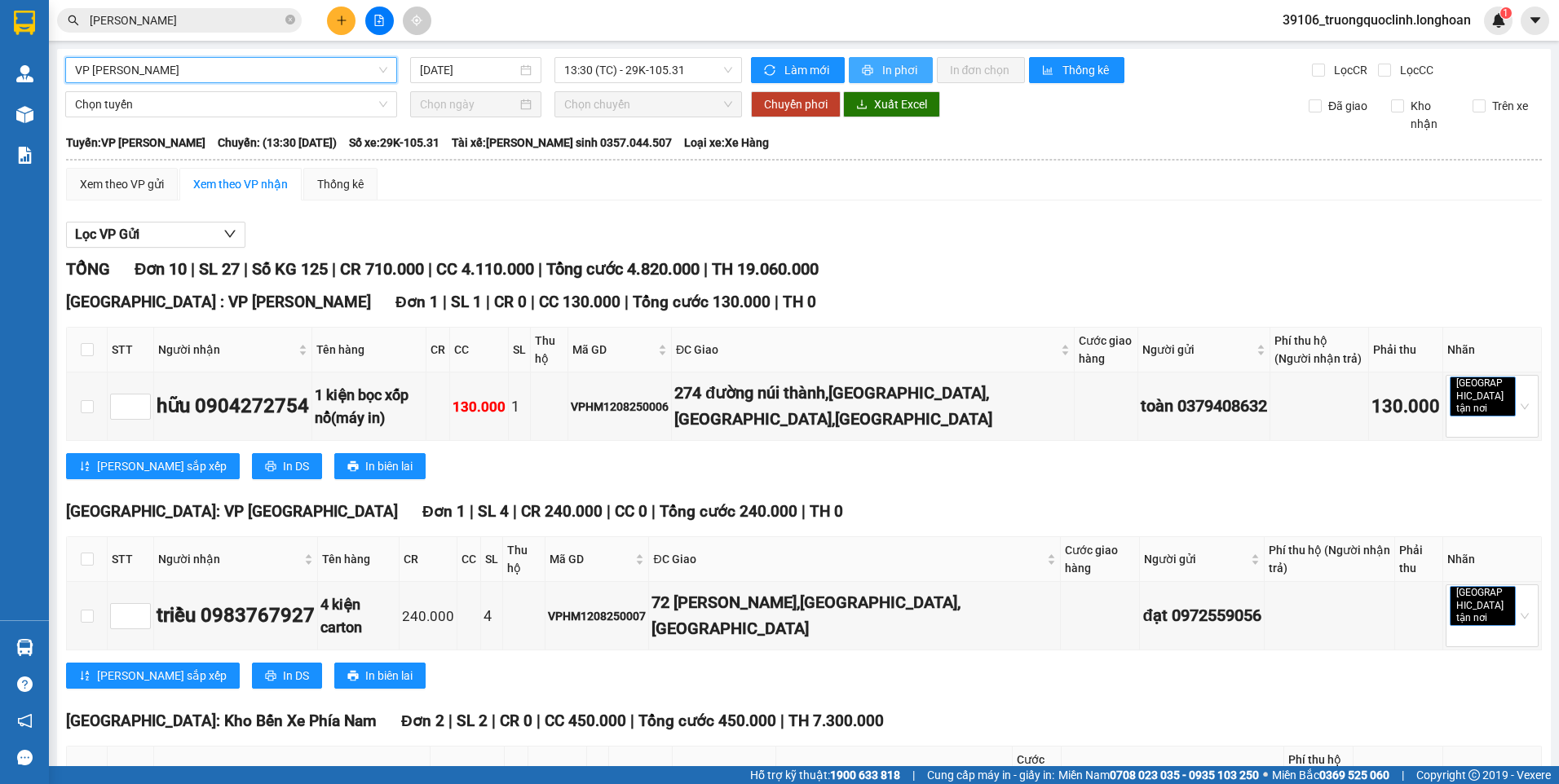
click at [882, 66] on span "In phơi" at bounding box center [900, 71] width 37 height 18
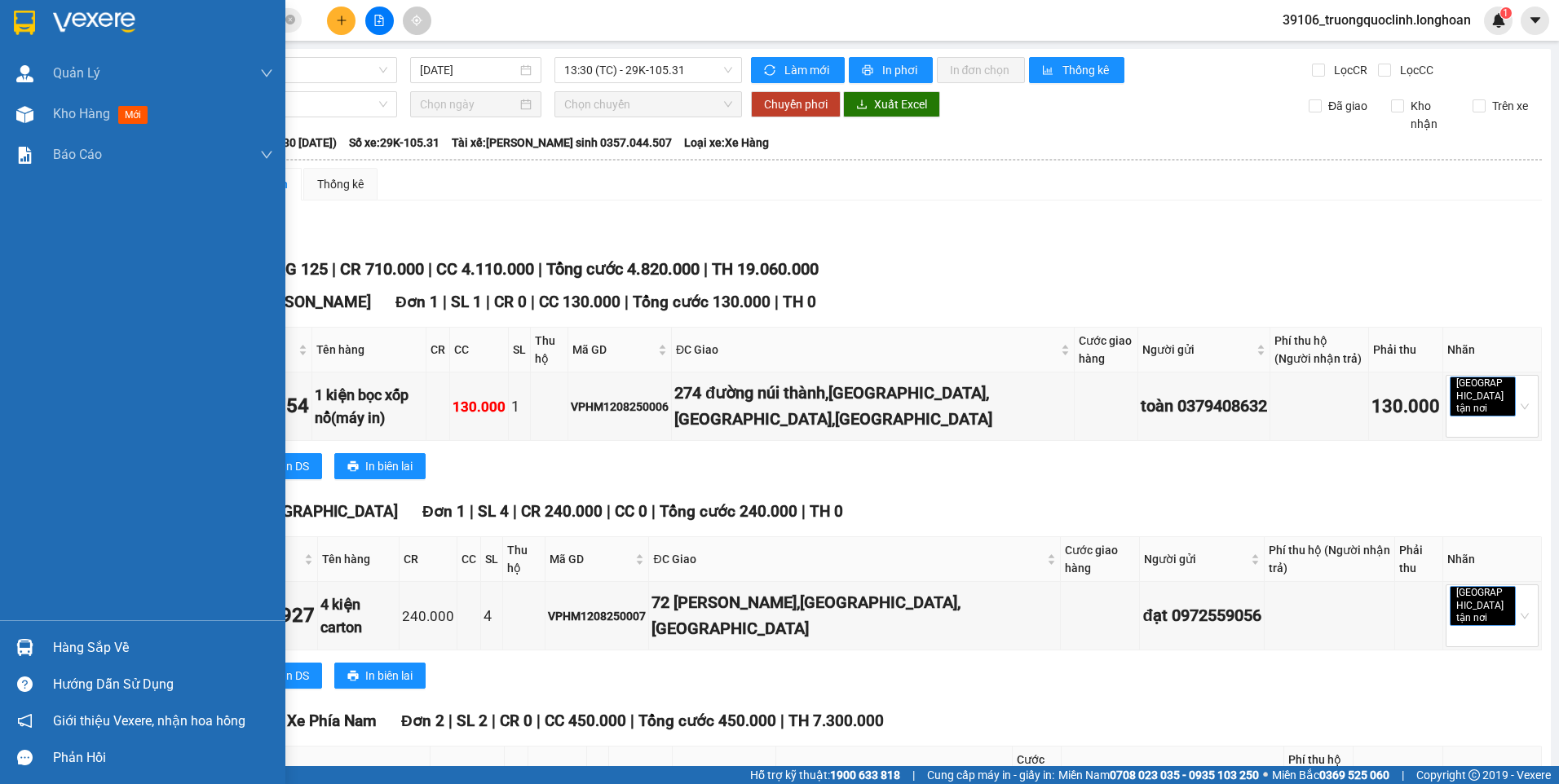
click at [38, 29] on div at bounding box center [25, 23] width 29 height 29
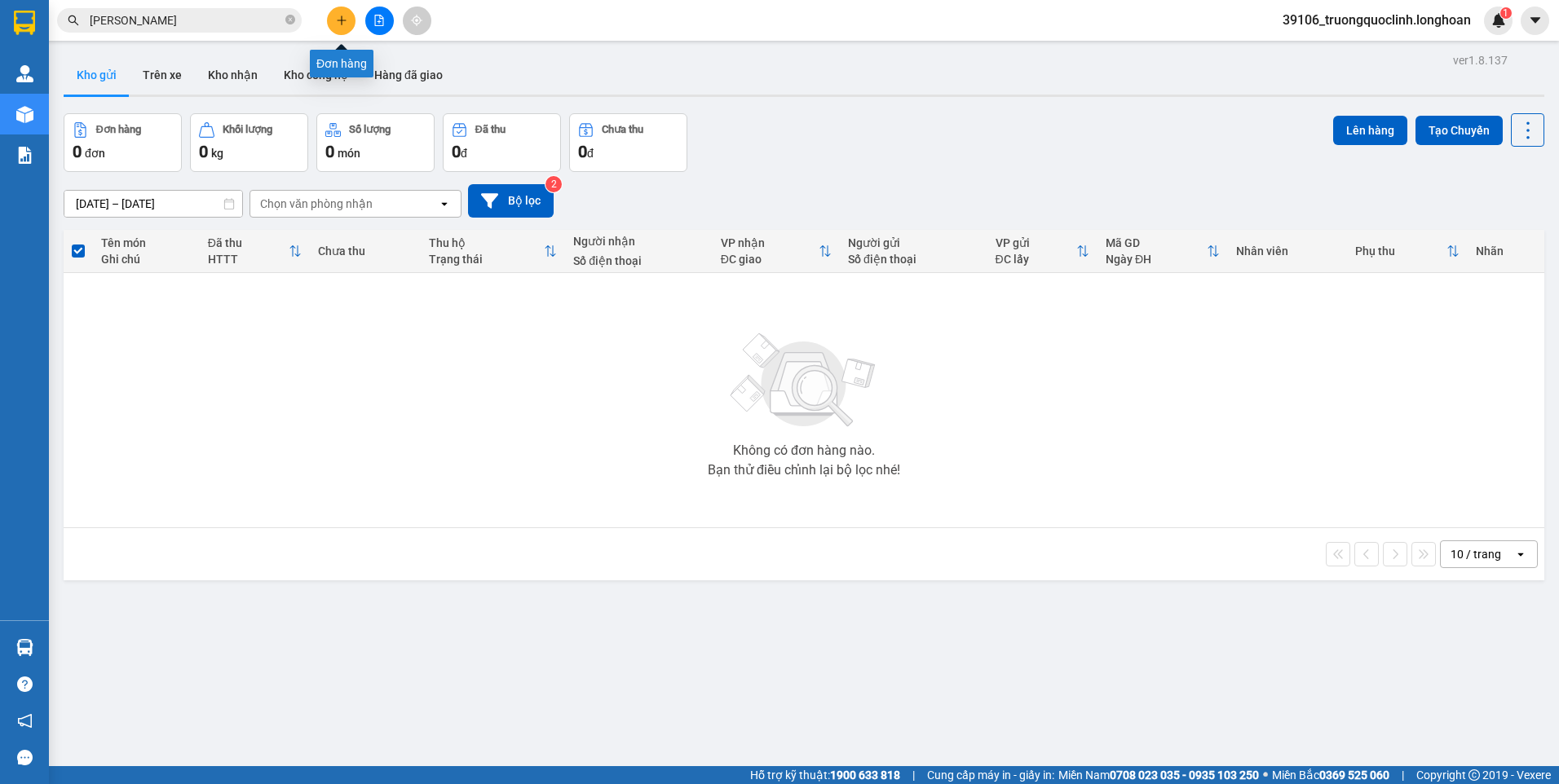
click at [333, 26] on button at bounding box center [341, 21] width 29 height 29
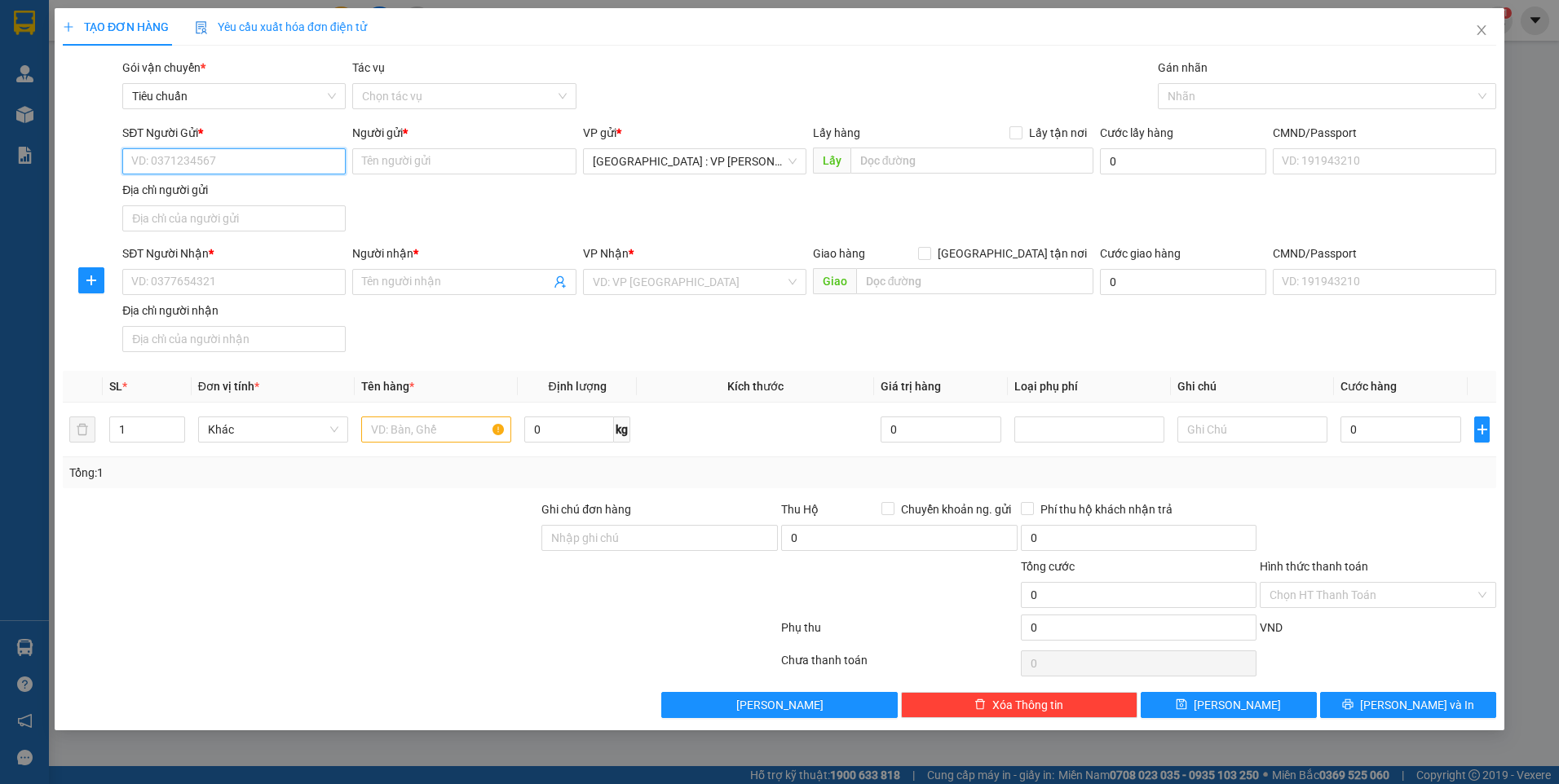
click at [288, 162] on input "SĐT Người Gửi *" at bounding box center [234, 161] width 224 height 26
click at [212, 189] on div "0865396183 - 0968222565 chị [PERSON_NAME]" at bounding box center [254, 194] width 245 height 18
type input "0865396183"
type input "0968222565 chị ngọc"
checkbox input "true"
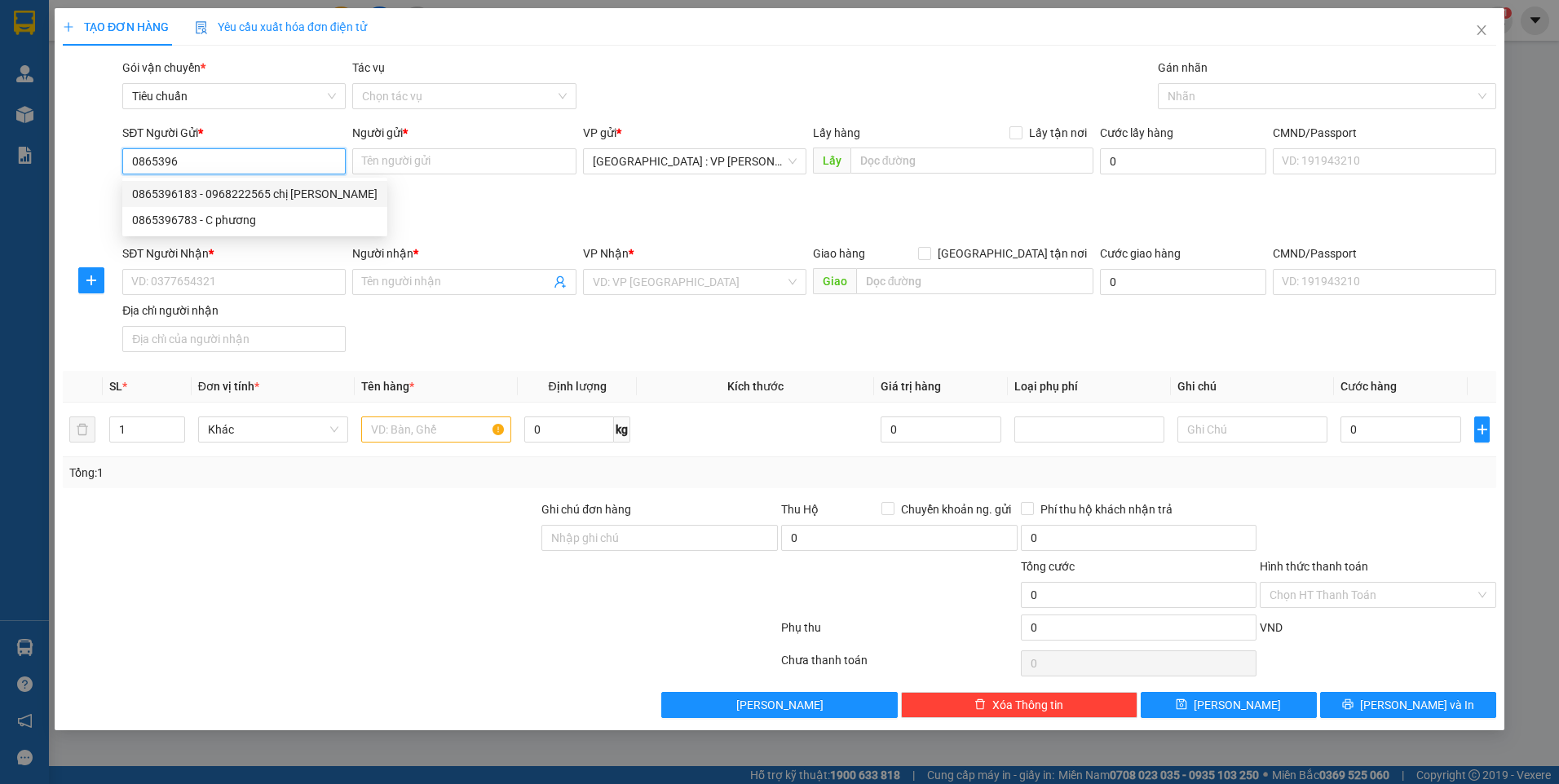
type input "C7-13 Geleximco C dương nội [GEOGRAPHIC_DATA]"
checkbox input "true"
type input "150.000"
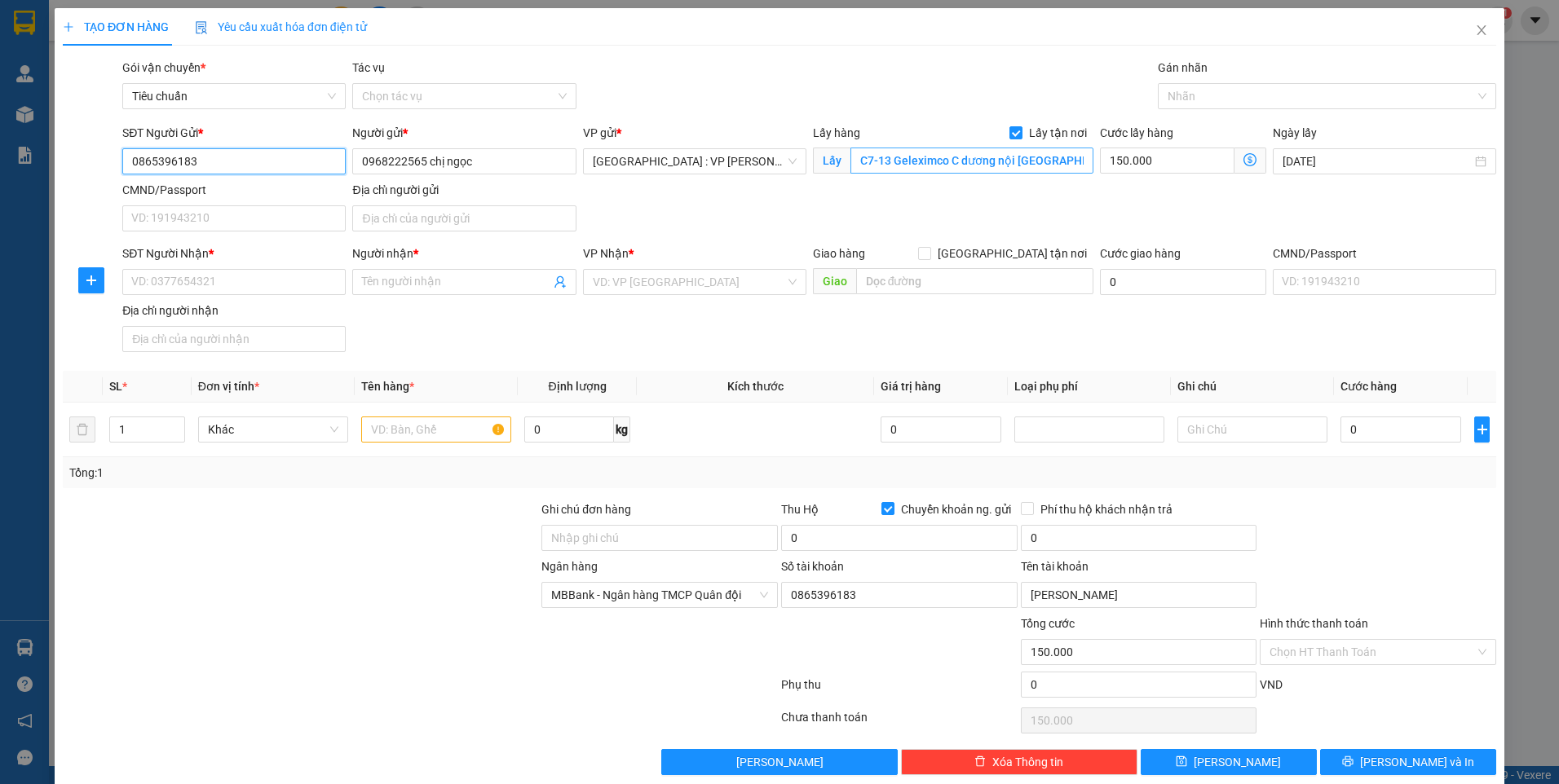
type input "0865396183"
click at [1009, 165] on input "C7-13 Geleximco C dương nội [GEOGRAPHIC_DATA]" at bounding box center [971, 160] width 244 height 26
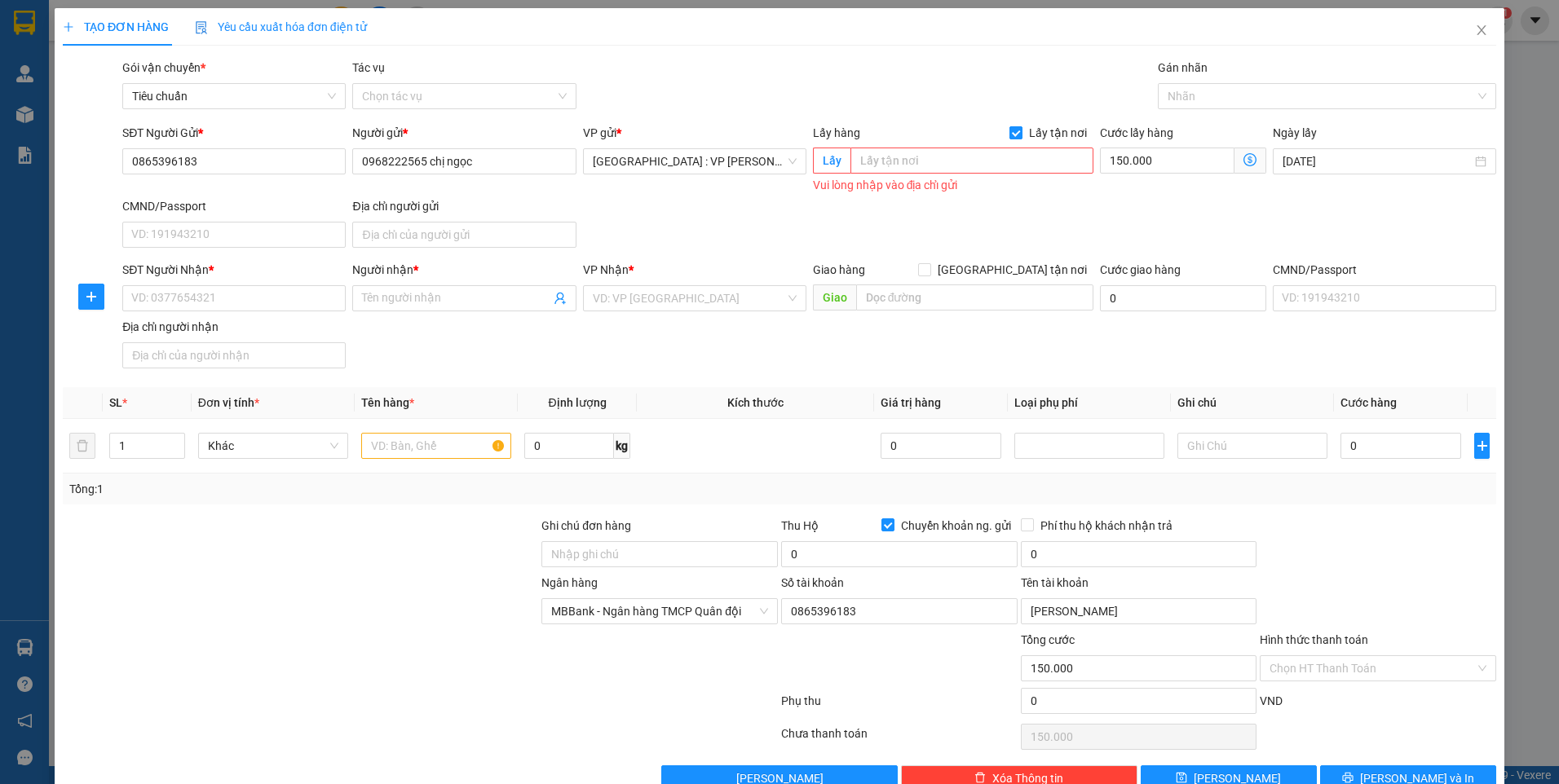
click at [1022, 131] on span "Lấy tận nơi" at bounding box center [1057, 133] width 71 height 18
click at [1018, 131] on input "Lấy tận nơi" at bounding box center [1015, 132] width 12 height 12
checkbox input "false"
click at [1163, 167] on input "150.000" at bounding box center [1183, 161] width 167 height 26
type input "0"
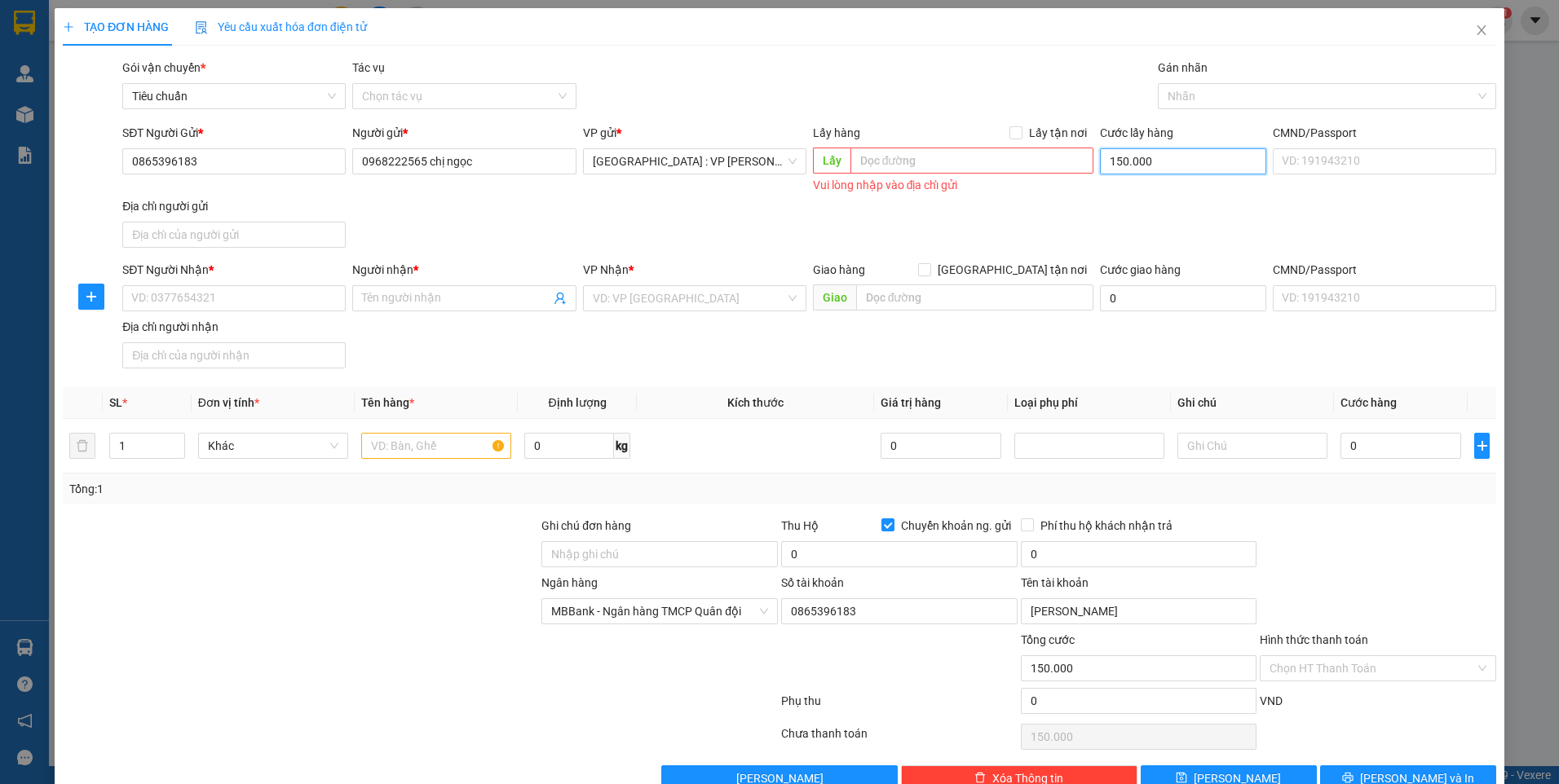
type input "0"
click at [495, 162] on input "0968222565 chị ngọc" at bounding box center [464, 161] width 224 height 26
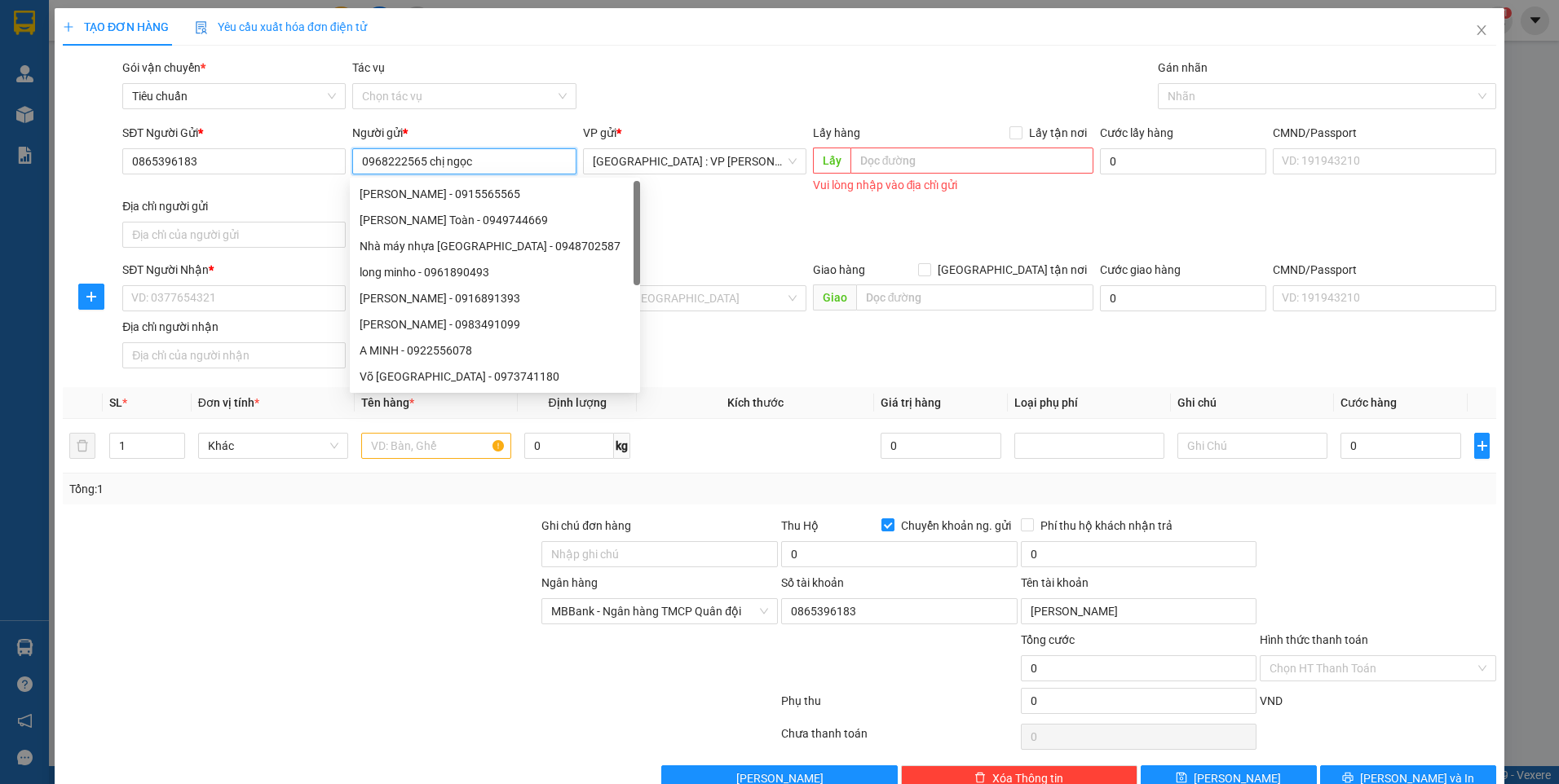
click at [495, 162] on input "0968222565 chị ngọc" at bounding box center [464, 161] width 224 height 26
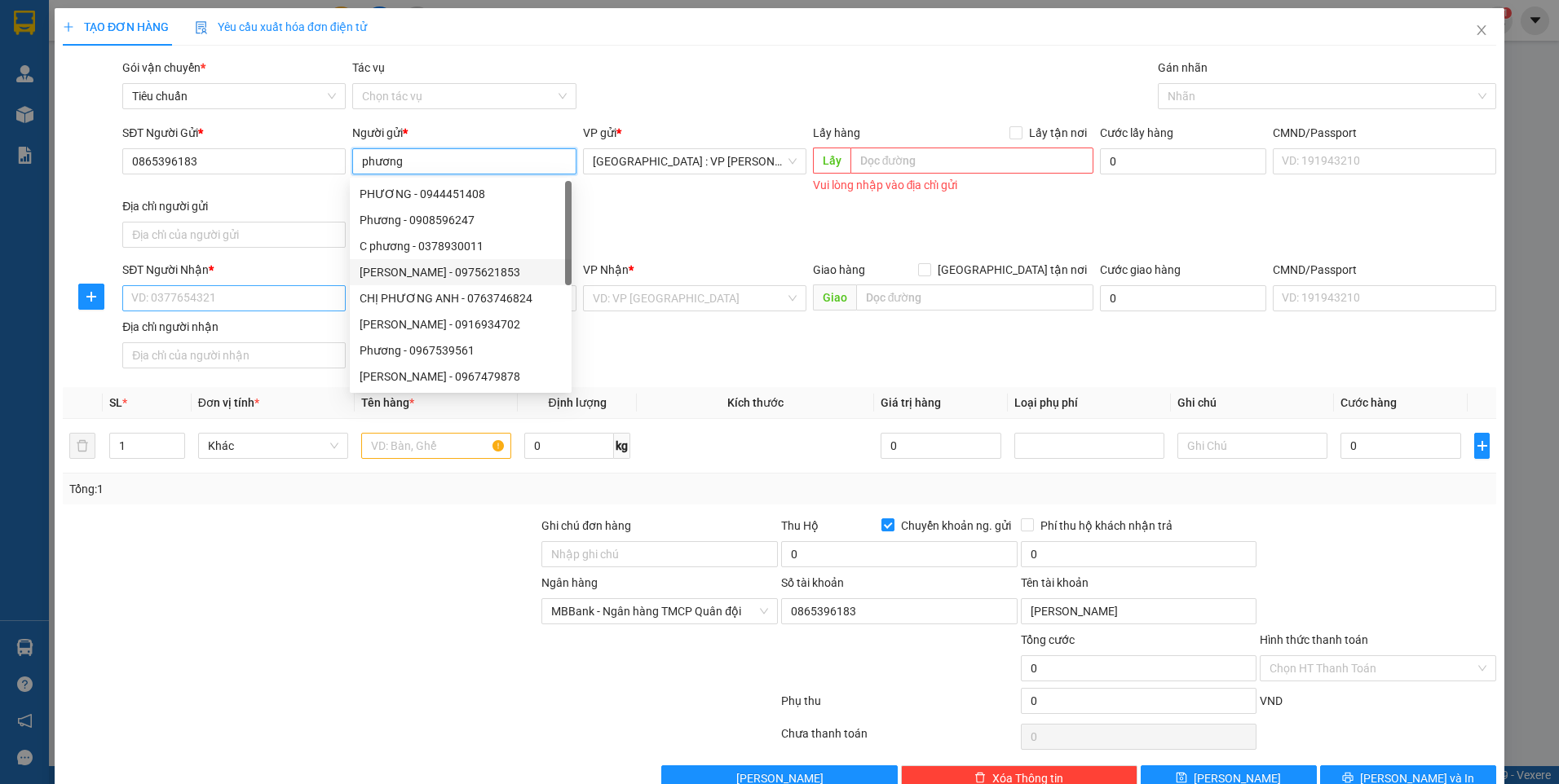
type input "phương"
drag, startPoint x: 245, startPoint y: 301, endPoint x: 243, endPoint y: 281, distance: 20.1
click at [244, 301] on input "SĐT Người Nhận *" at bounding box center [234, 298] width 224 height 26
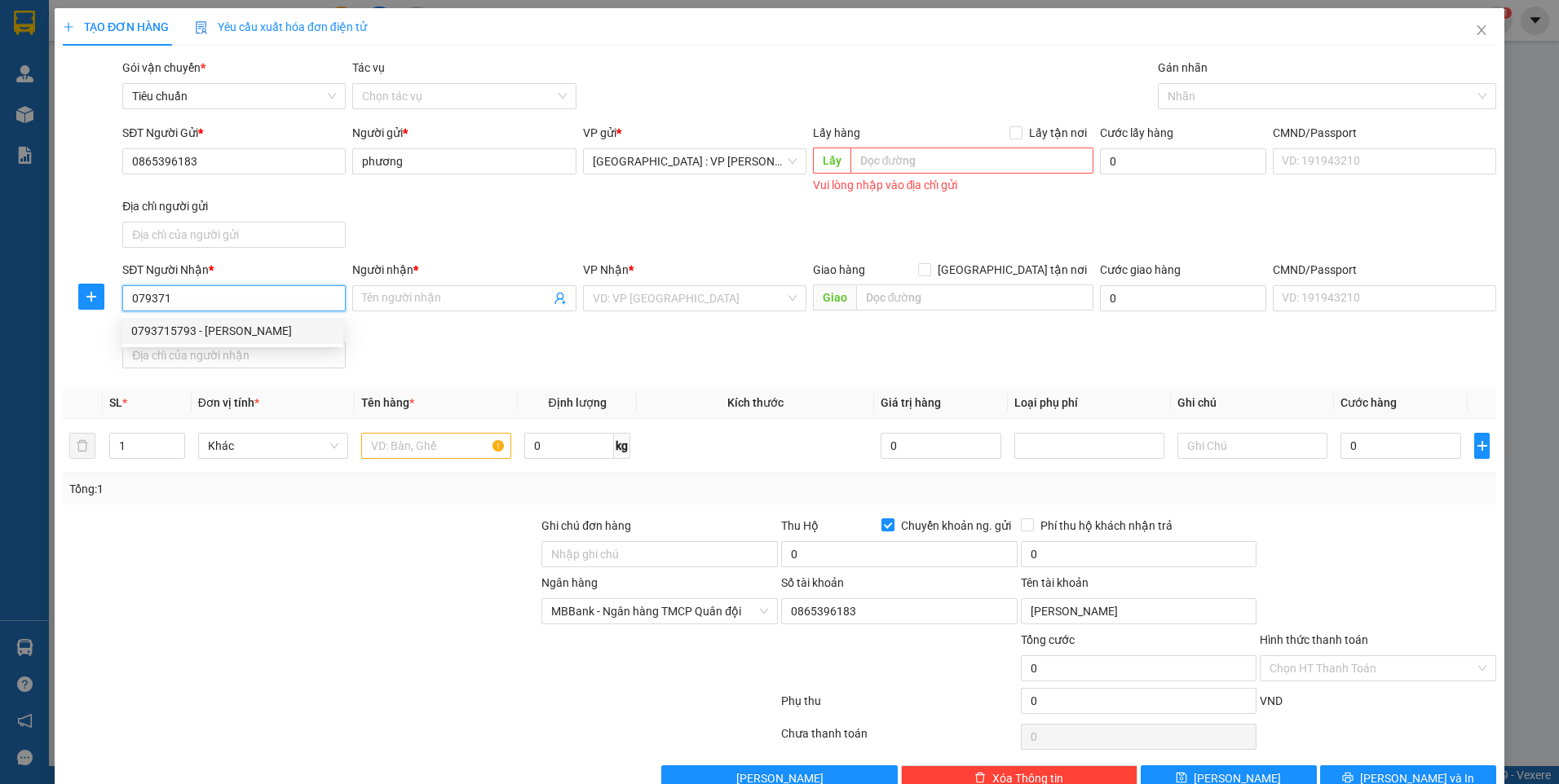
click at [246, 336] on div "0793715793 - [PERSON_NAME]" at bounding box center [232, 331] width 202 height 18
type input "0793715793"
type input "Hoàng"
checkbox input "true"
type input "20 [PERSON_NAME],[GEOGRAPHIC_DATA],[GEOGRAPHIC_DATA]"
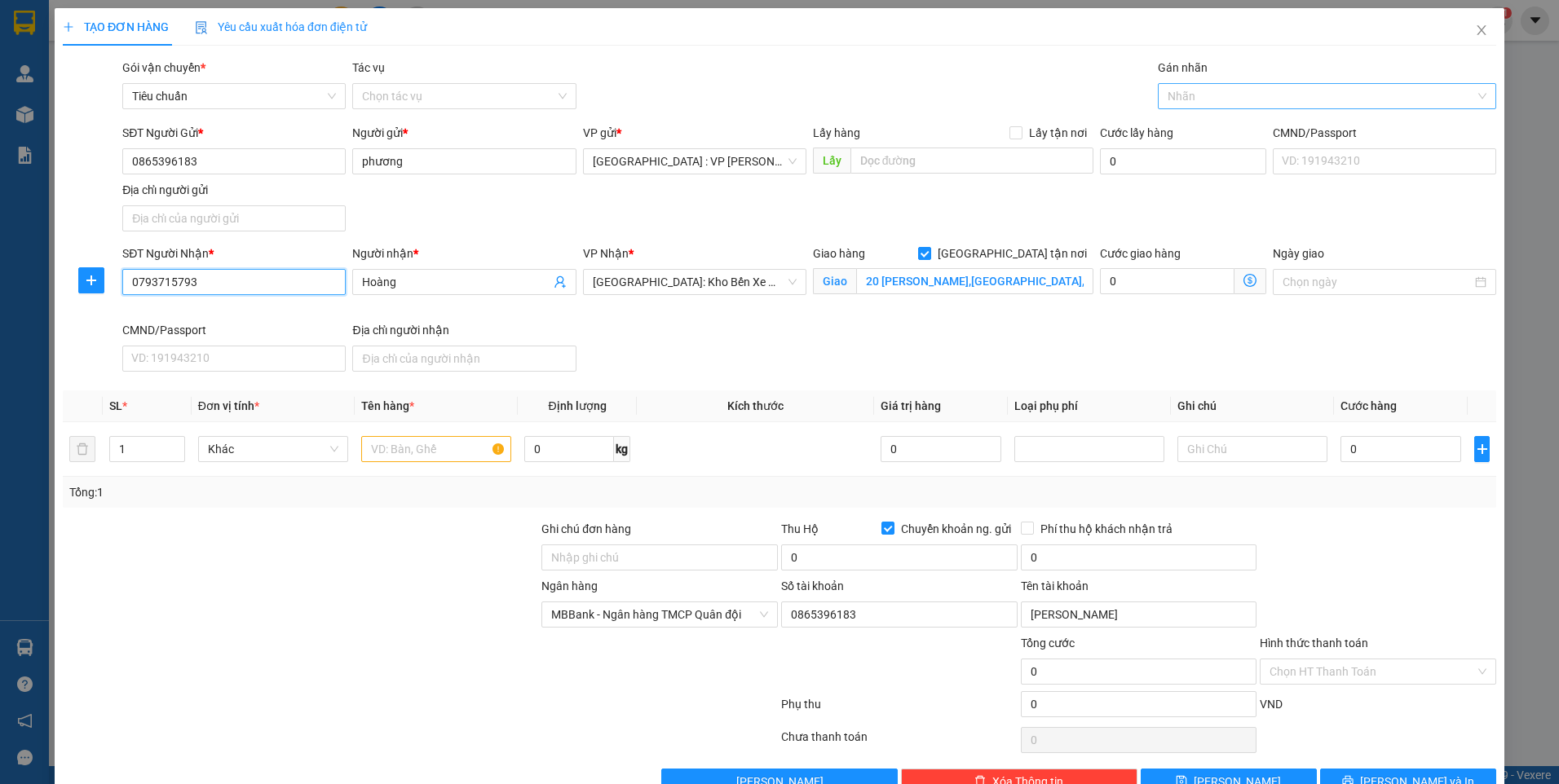
click at [1202, 99] on div at bounding box center [1318, 96] width 314 height 20
type input "0793715793"
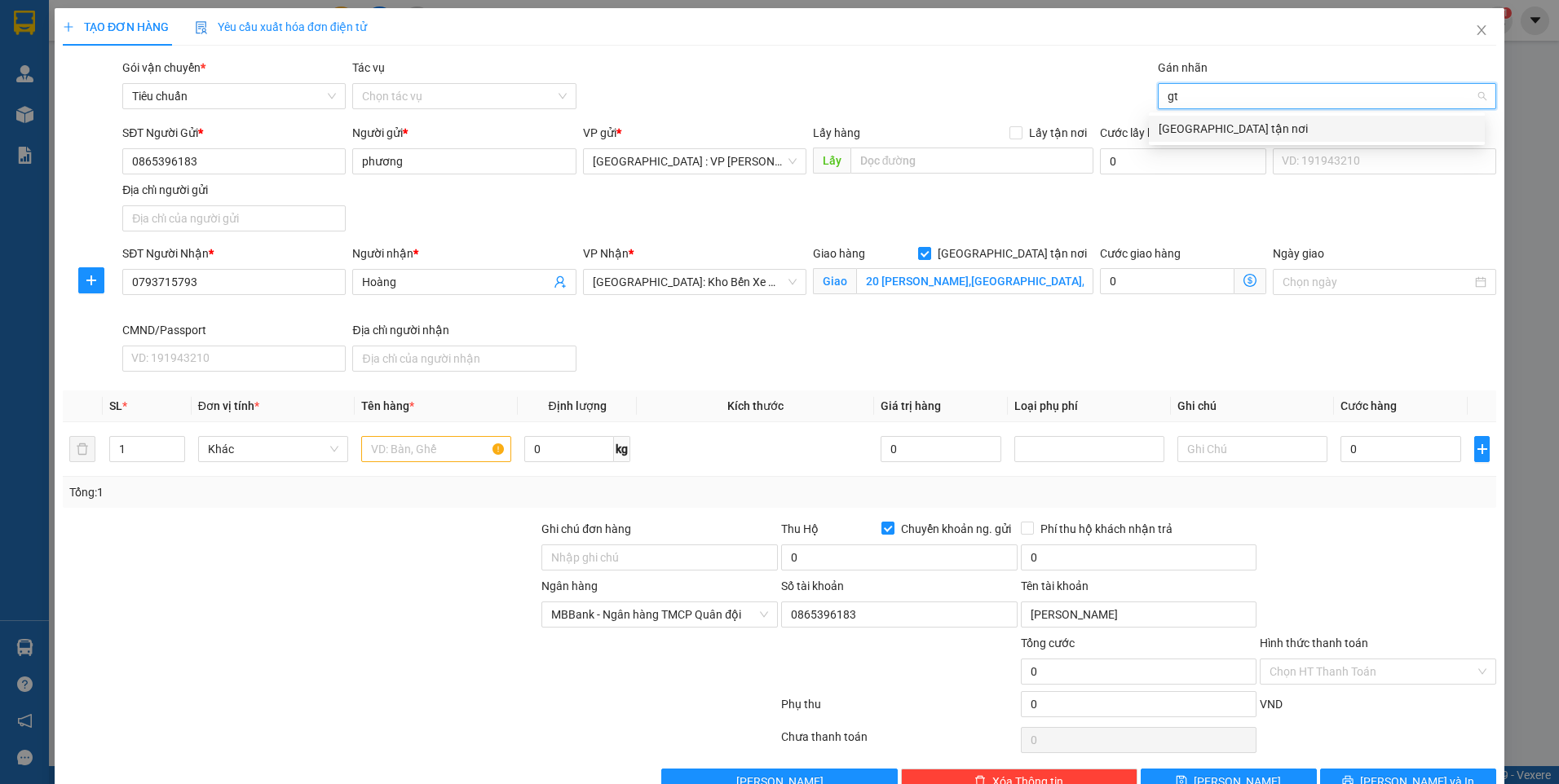
type input "gtn"
click at [1193, 127] on div "[GEOGRAPHIC_DATA] tận nơi" at bounding box center [1316, 129] width 316 height 18
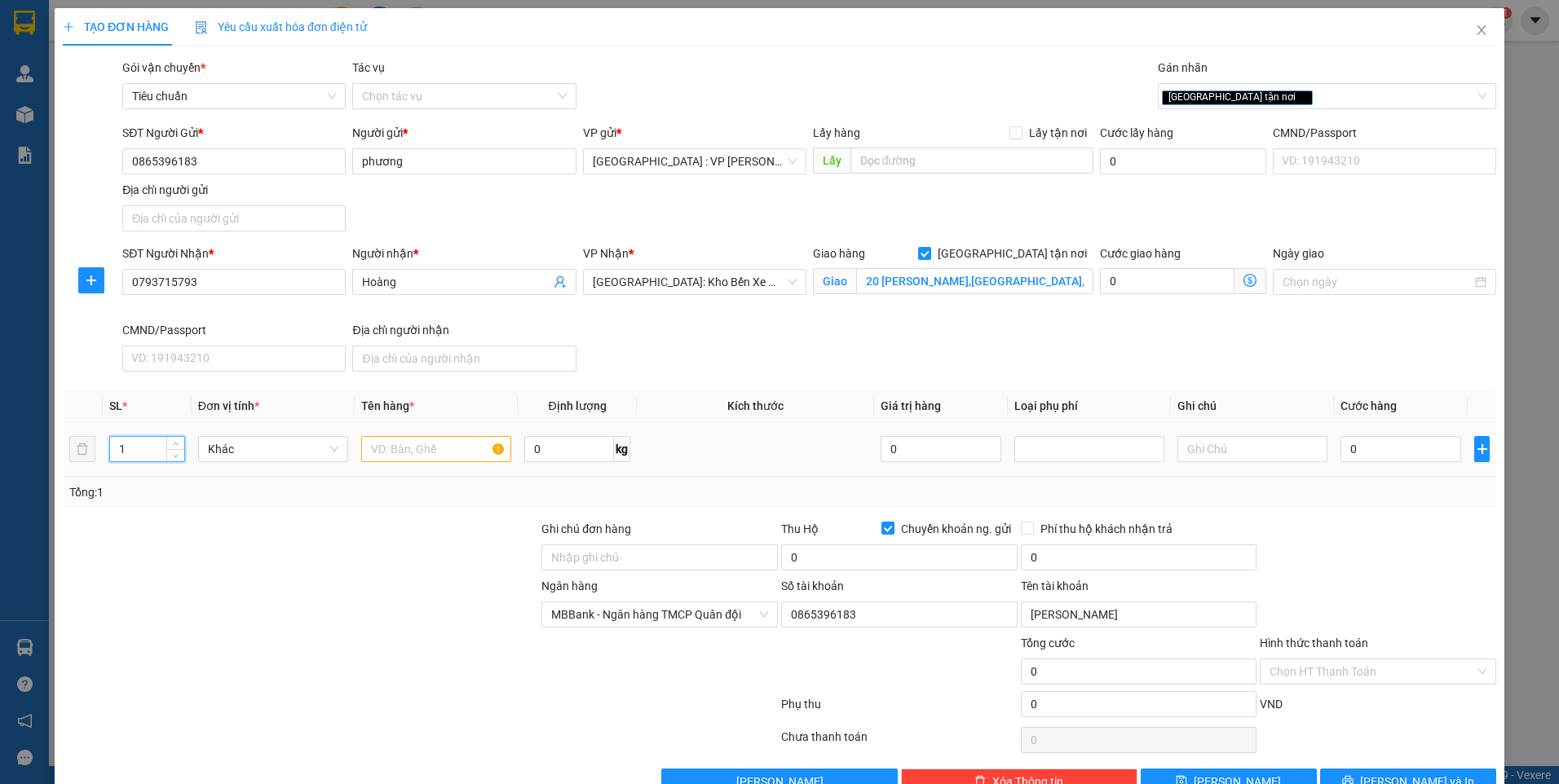
drag, startPoint x: 122, startPoint y: 448, endPoint x: 112, endPoint y: 440, distance: 12.8
click at [115, 448] on input "1" at bounding box center [148, 449] width 74 height 24
type input "5"
click at [417, 449] on input "text" at bounding box center [436, 449] width 150 height 26
type input "5 kiện bọc nilon đen"
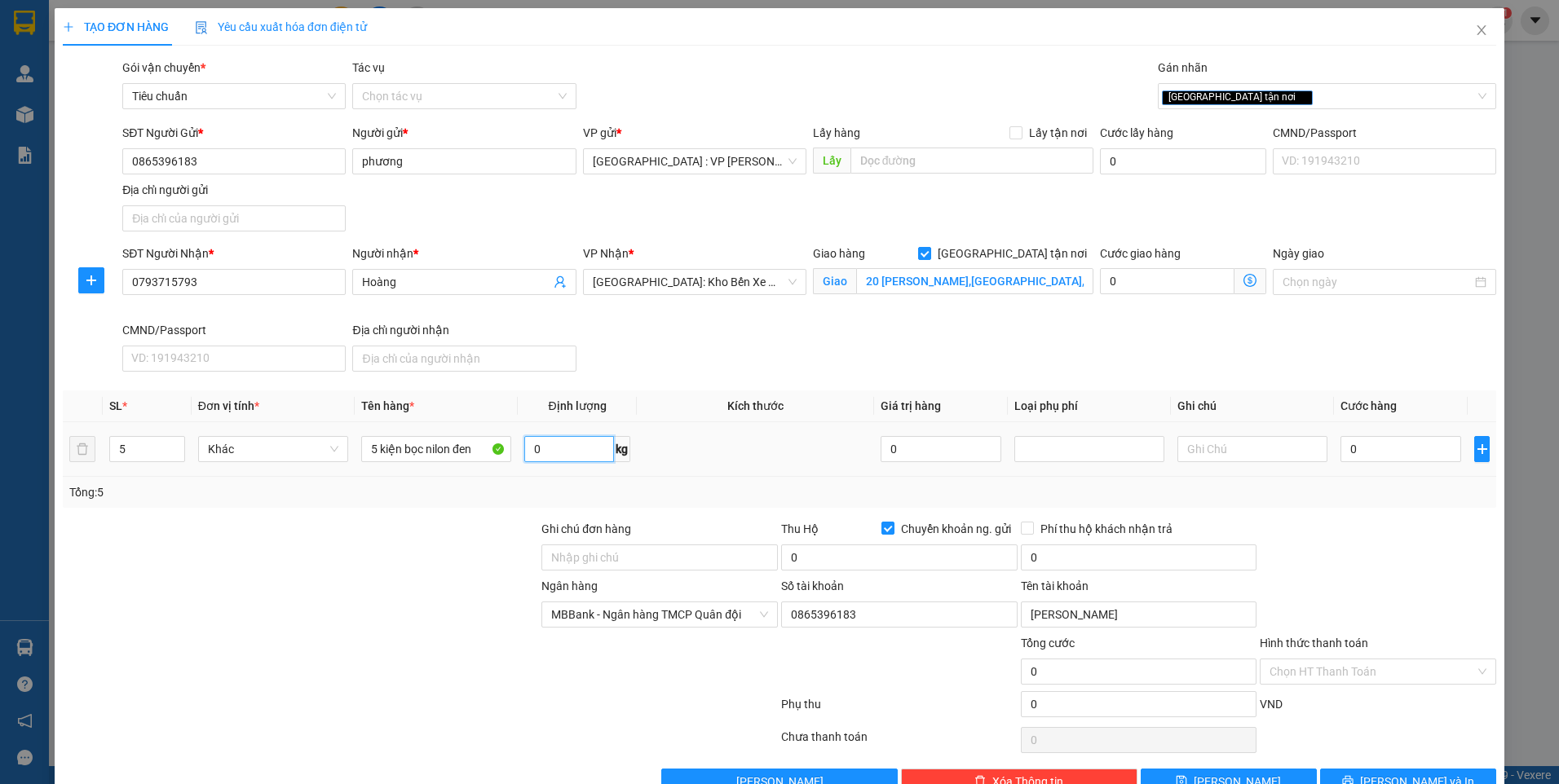
click at [572, 450] on input "0" at bounding box center [569, 449] width 90 height 26
type input "90"
drag, startPoint x: 876, startPoint y: 559, endPoint x: 875, endPoint y: 570, distance: 11.0
click at [877, 559] on input "0" at bounding box center [899, 558] width 236 height 26
click at [867, 556] on input "8.250.000" at bounding box center [899, 558] width 236 height 26
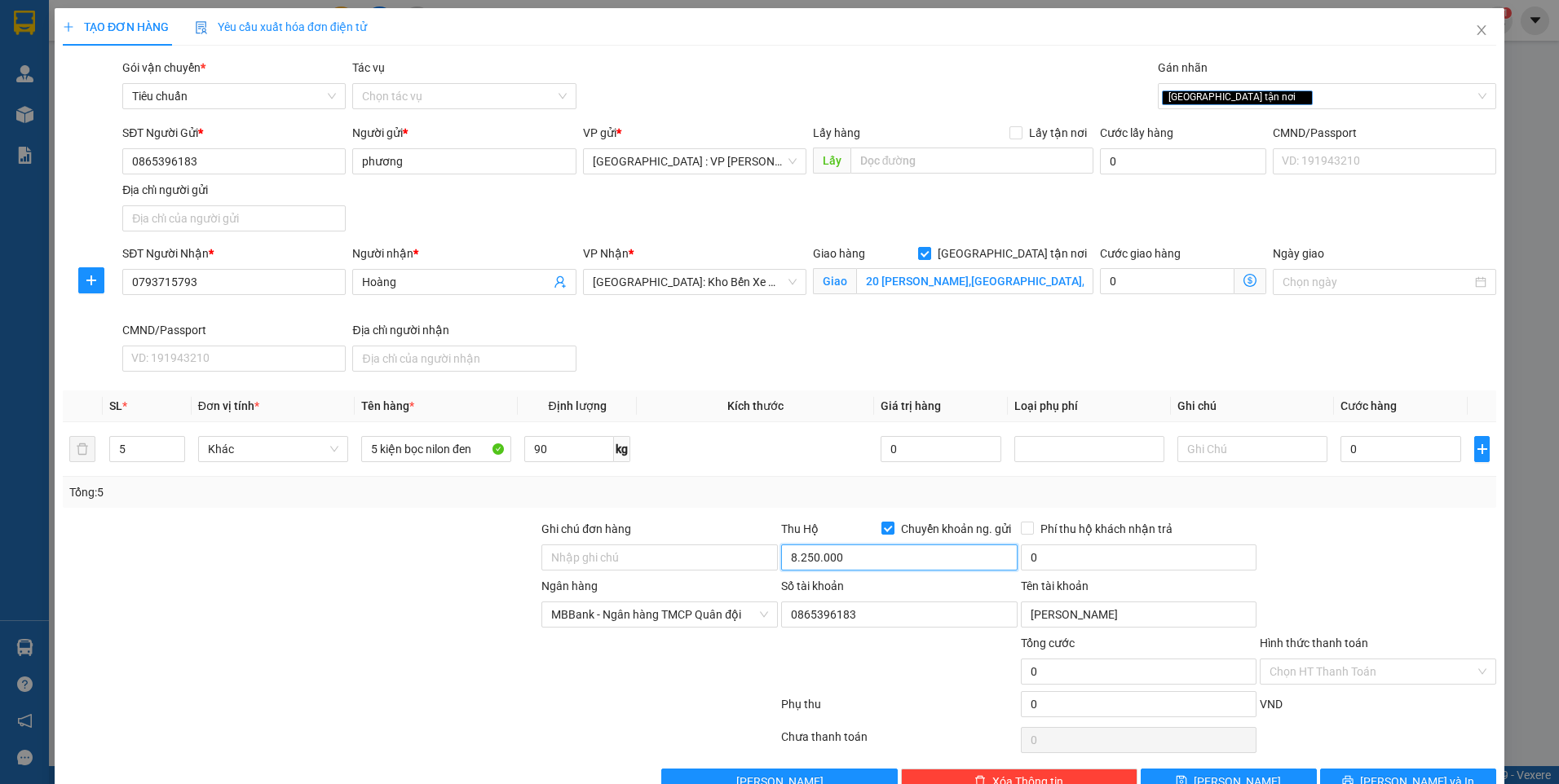
click at [867, 556] on input "8.250.000" at bounding box center [899, 558] width 236 height 26
type input "8.200.000"
click at [644, 546] on input "Ghi chú đơn hàng" at bounding box center [659, 558] width 236 height 26
type input "nhận nguyên kiện,giao nguyên kiện,bể vỡ k đền"
click at [397, 582] on div at bounding box center [301, 606] width 479 height 57
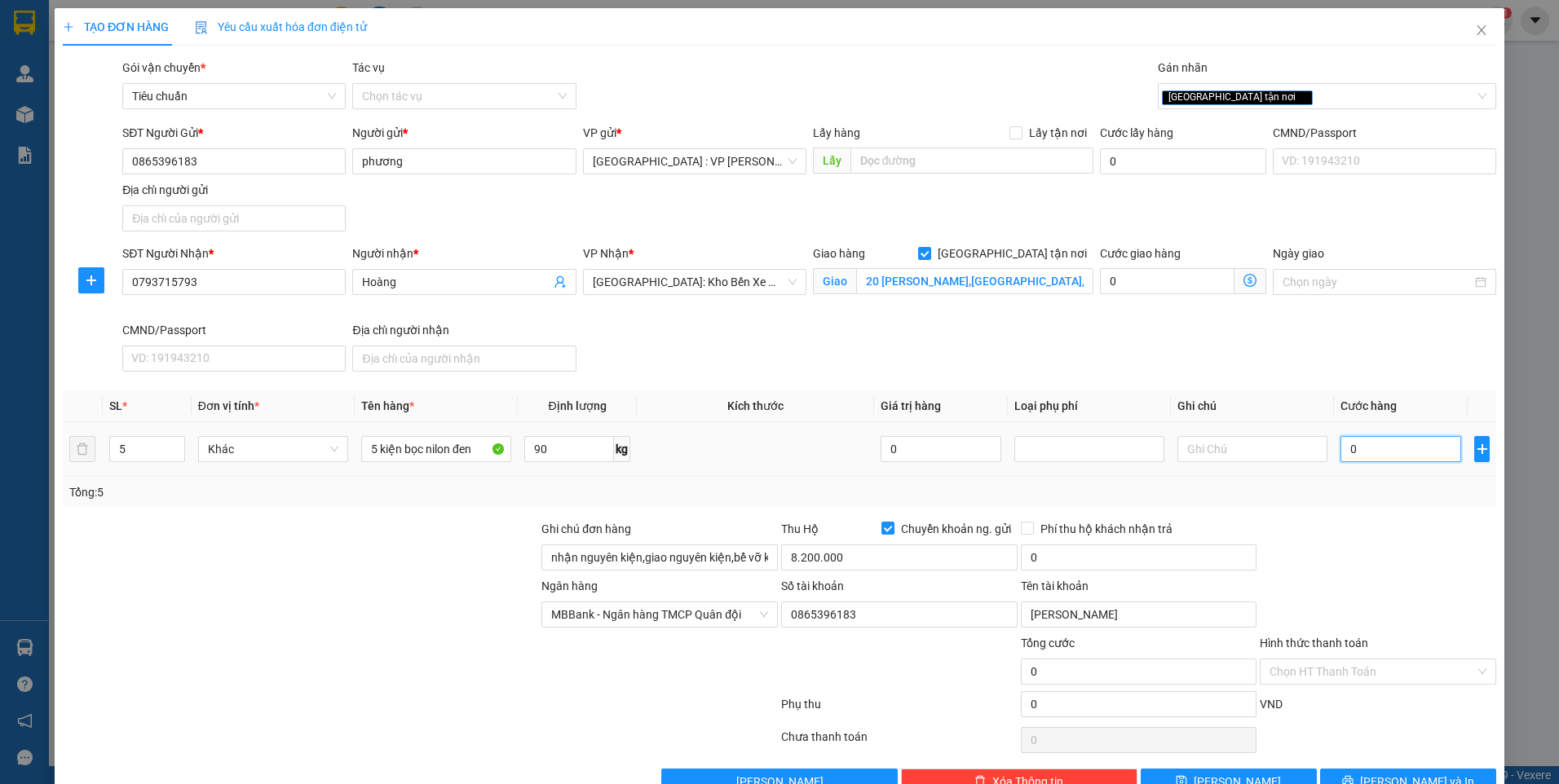
click at [1395, 450] on input "0" at bounding box center [1401, 449] width 120 height 26
type input "7"
type input "75"
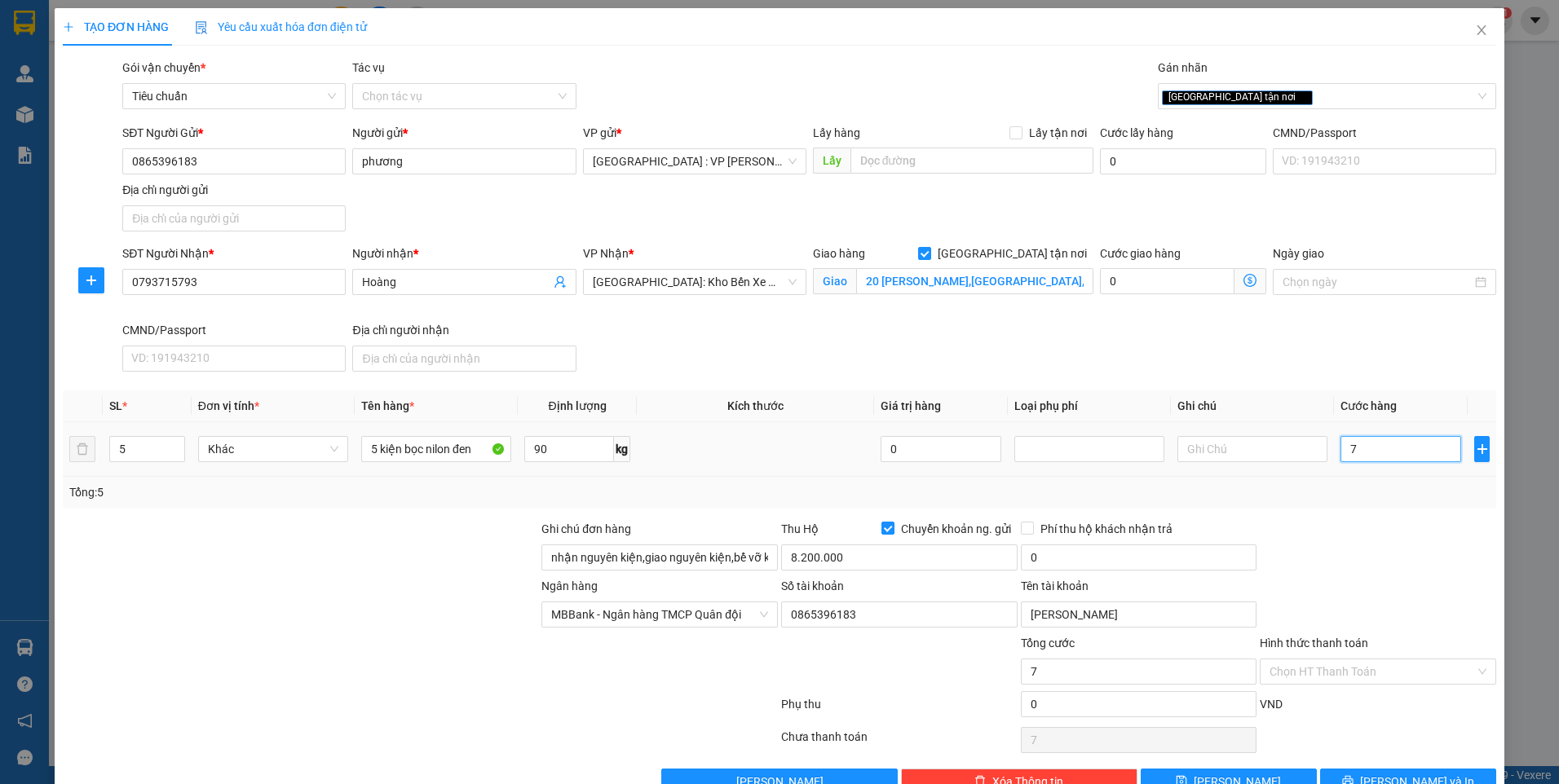
type input "75"
type input "750"
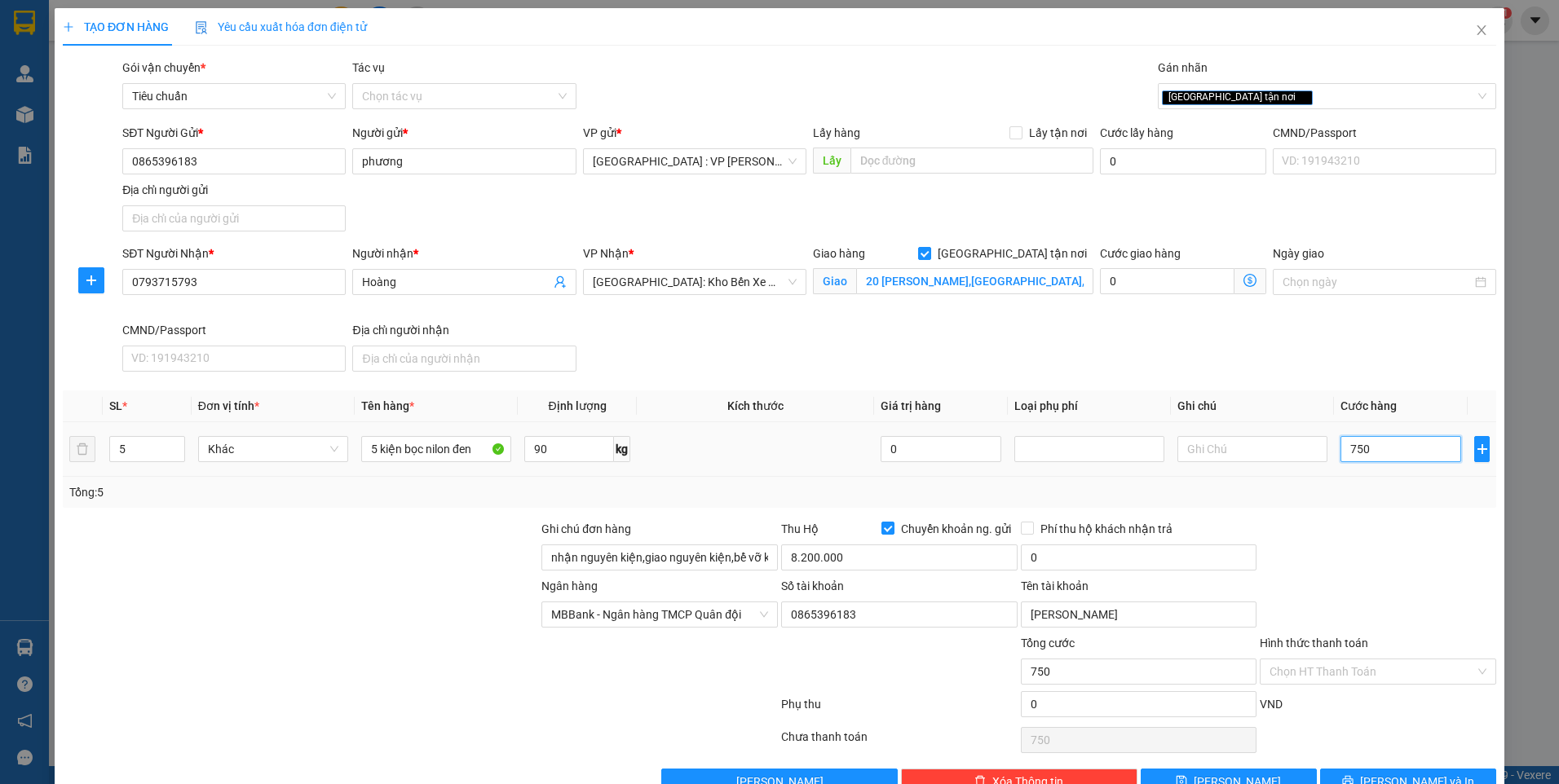
type input "7.500"
type input "75.000"
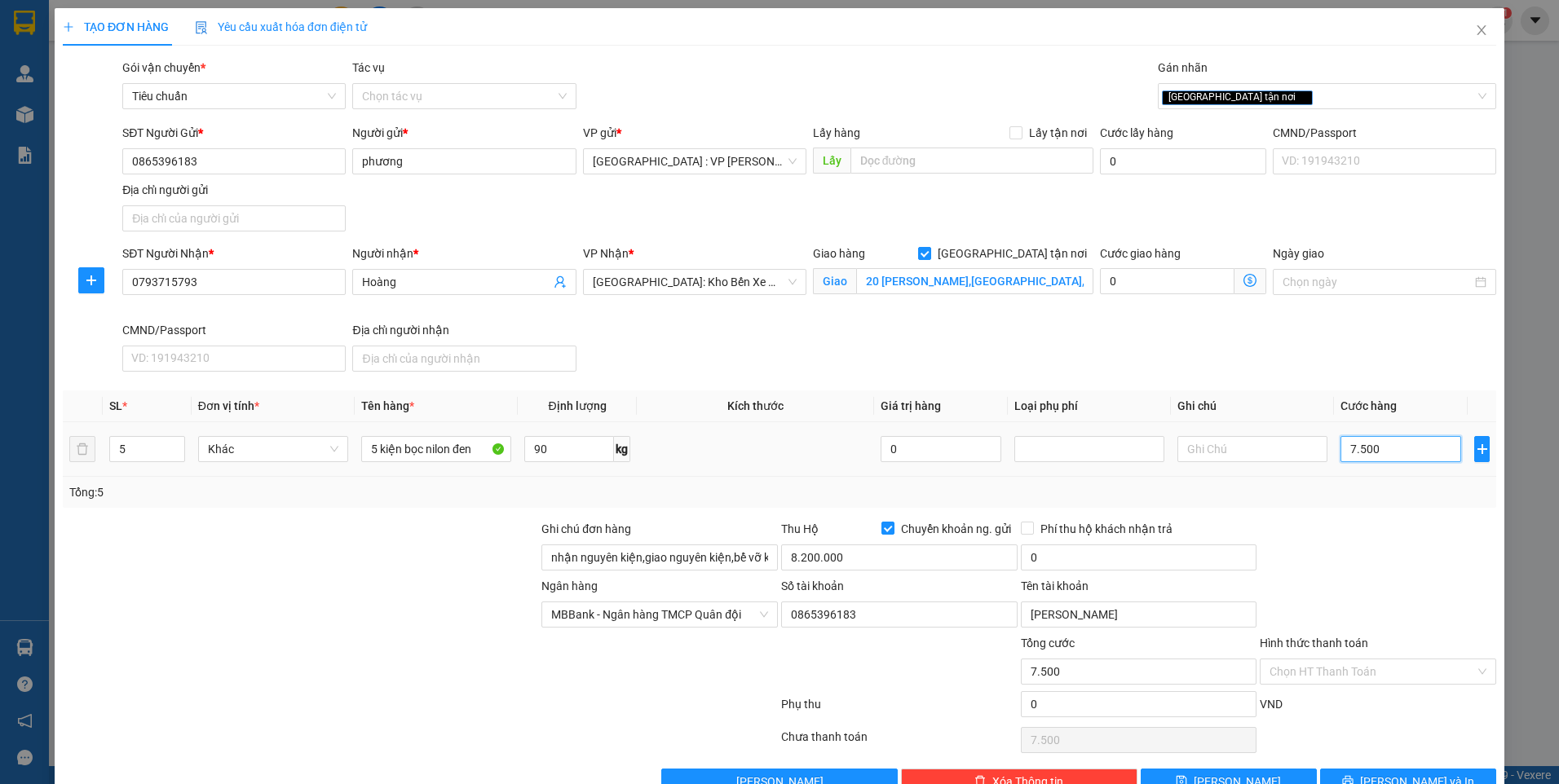
type input "75.000"
type input "750.000"
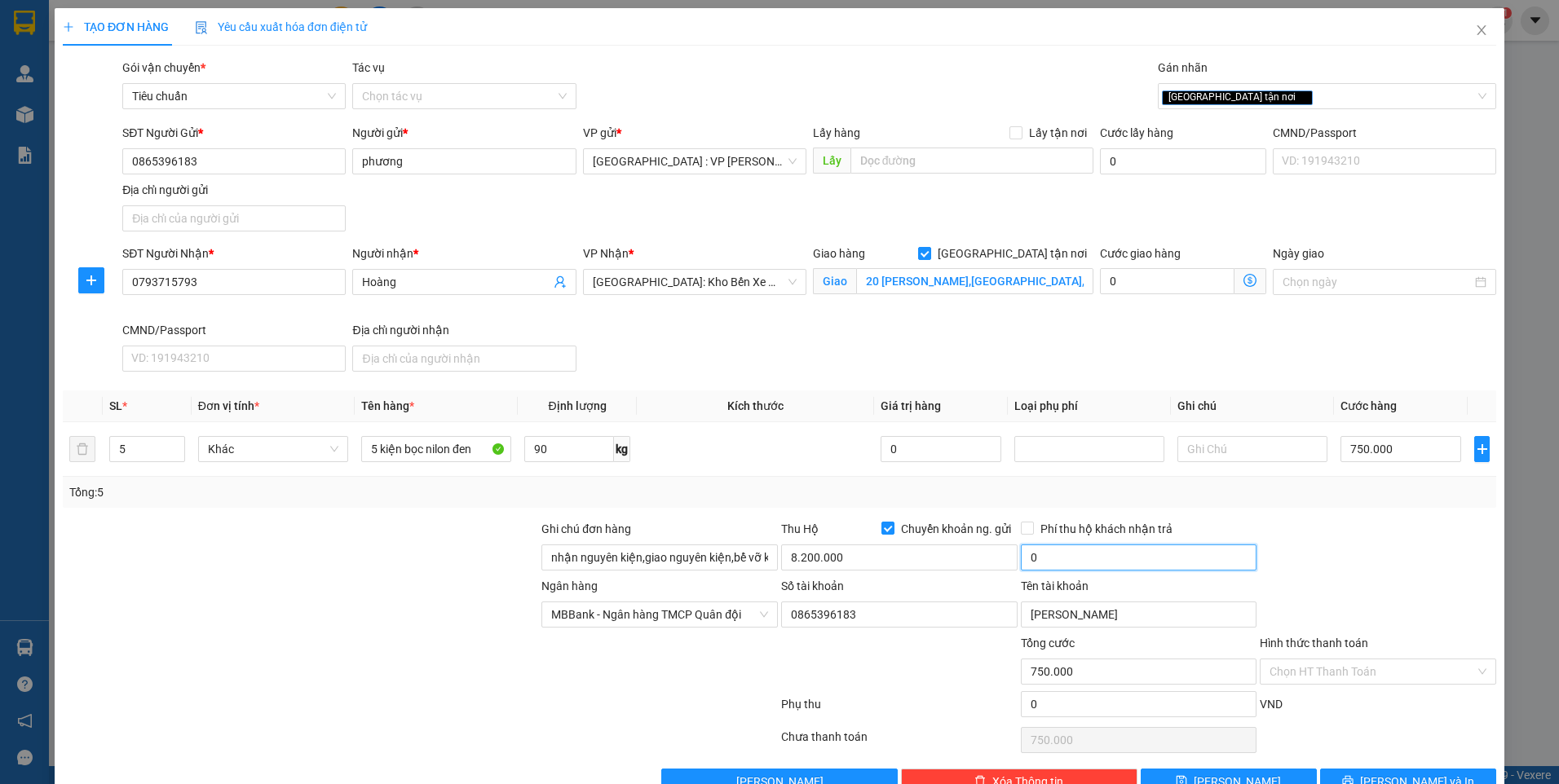
click at [1101, 556] on input "0" at bounding box center [1139, 558] width 236 height 26
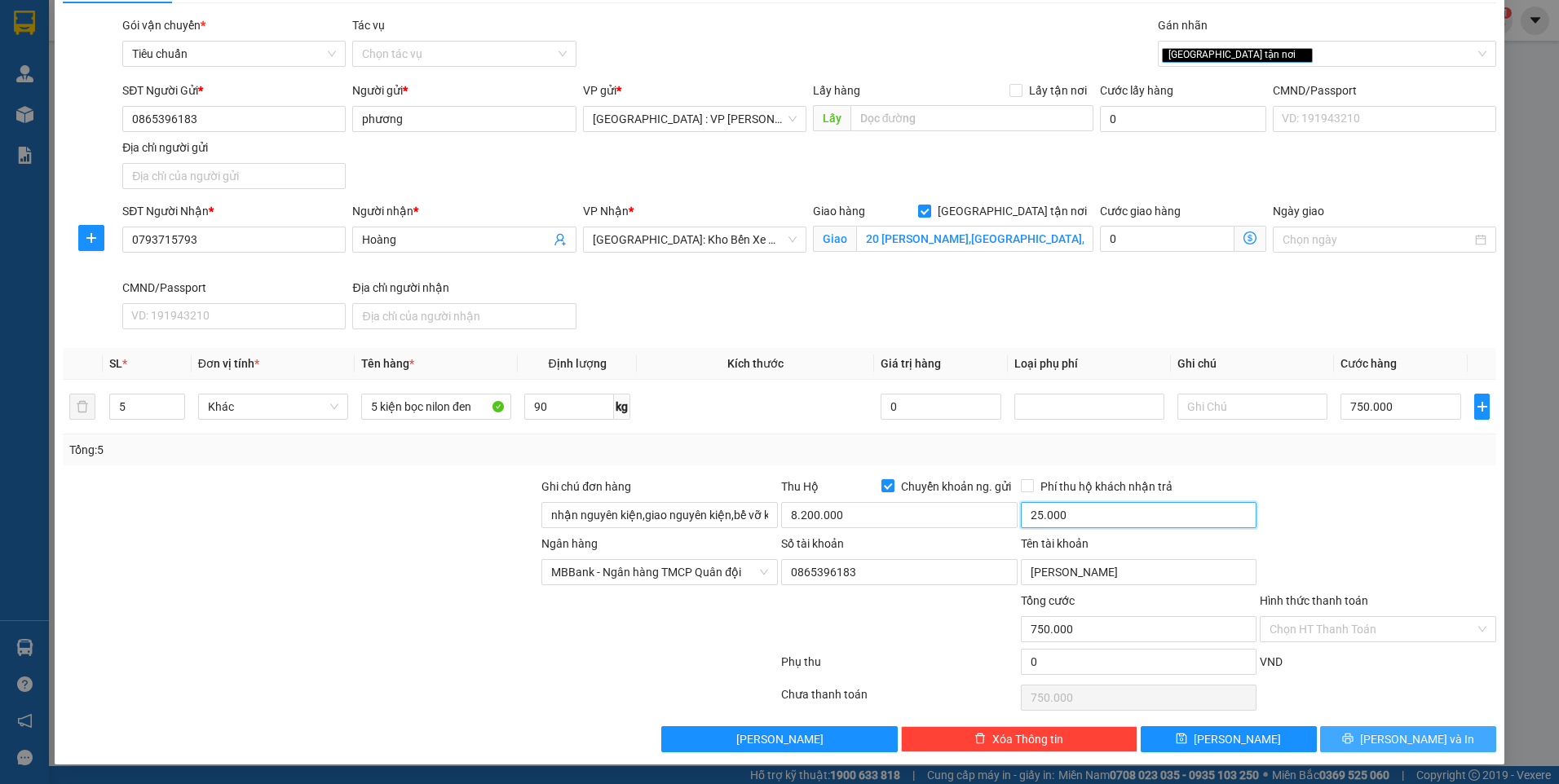
type input "25.000"
click at [1376, 732] on button "[PERSON_NAME] và In" at bounding box center [1408, 739] width 177 height 26
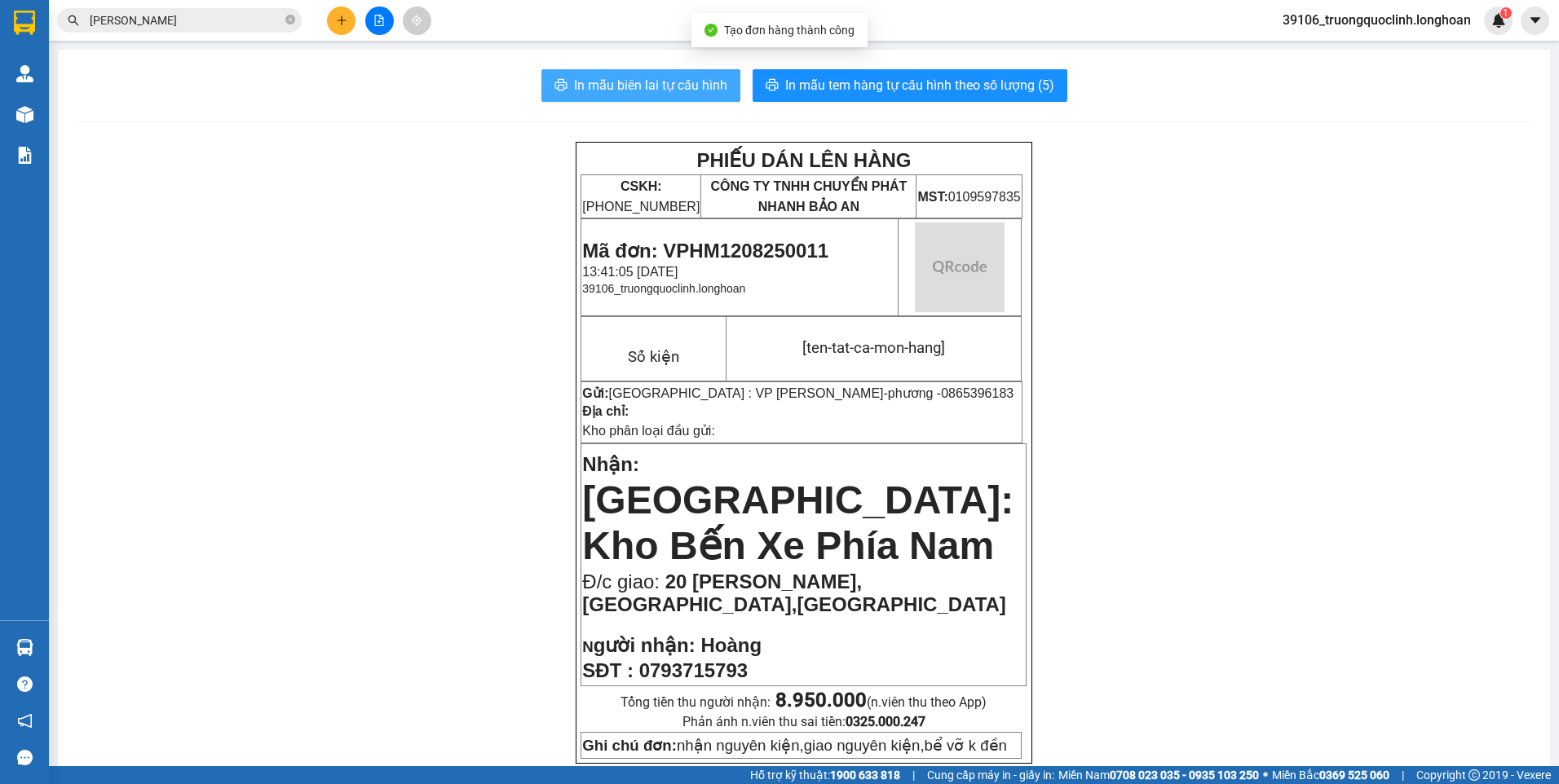
click at [595, 89] on span "In mẫu biên lai tự cấu hình" at bounding box center [650, 85] width 153 height 21
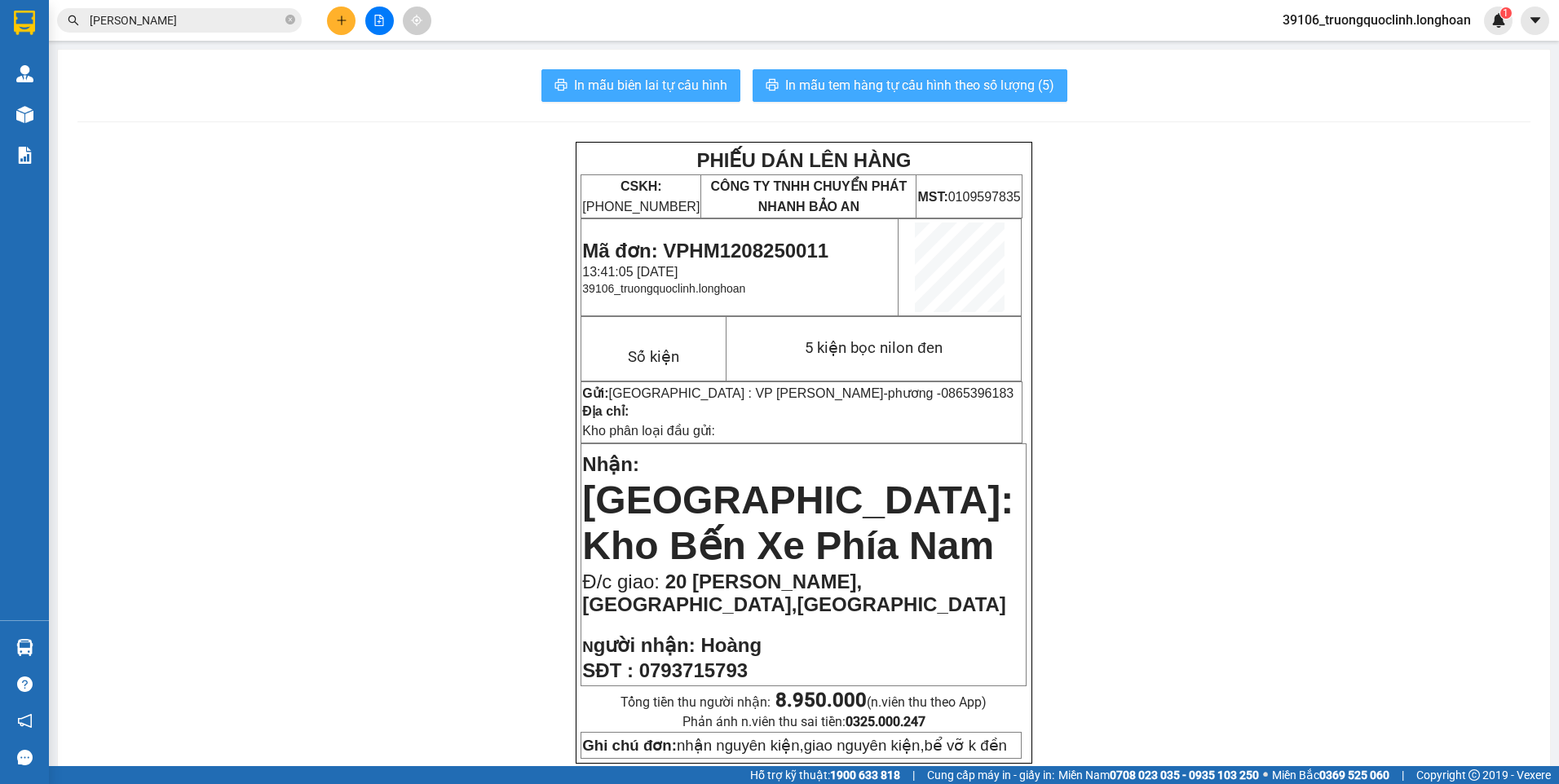
click at [858, 94] on span "In mẫu tem hàng tự cấu hình theo số lượng (5)" at bounding box center [919, 85] width 269 height 21
click at [781, 251] on span "Mã đơn: VPHM1208250011" at bounding box center [705, 251] width 246 height 22
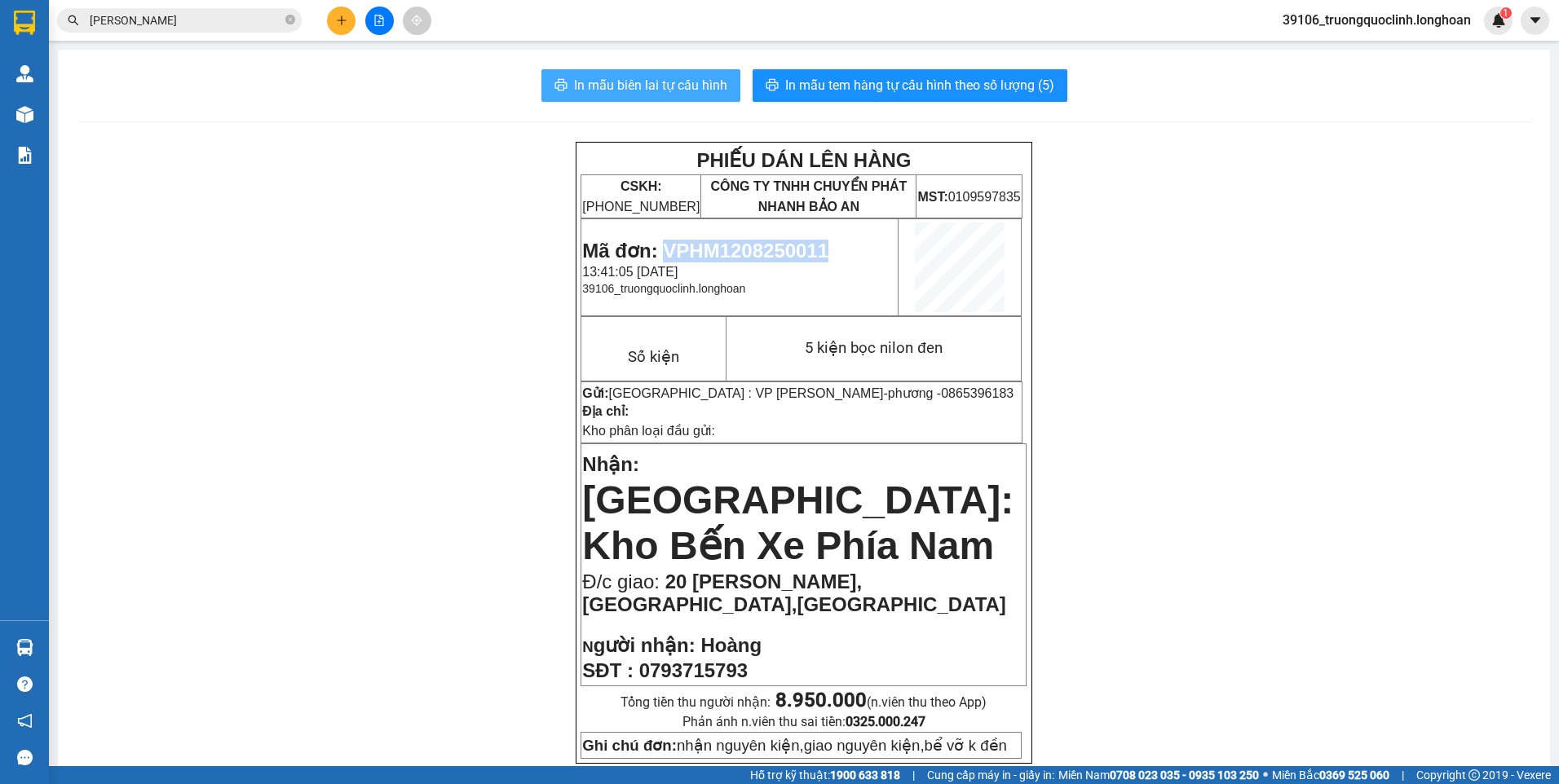
click at [781, 251] on span "Mã đơn: VPHM1208250011" at bounding box center [705, 251] width 246 height 22
copy span "VPHM1208250011"
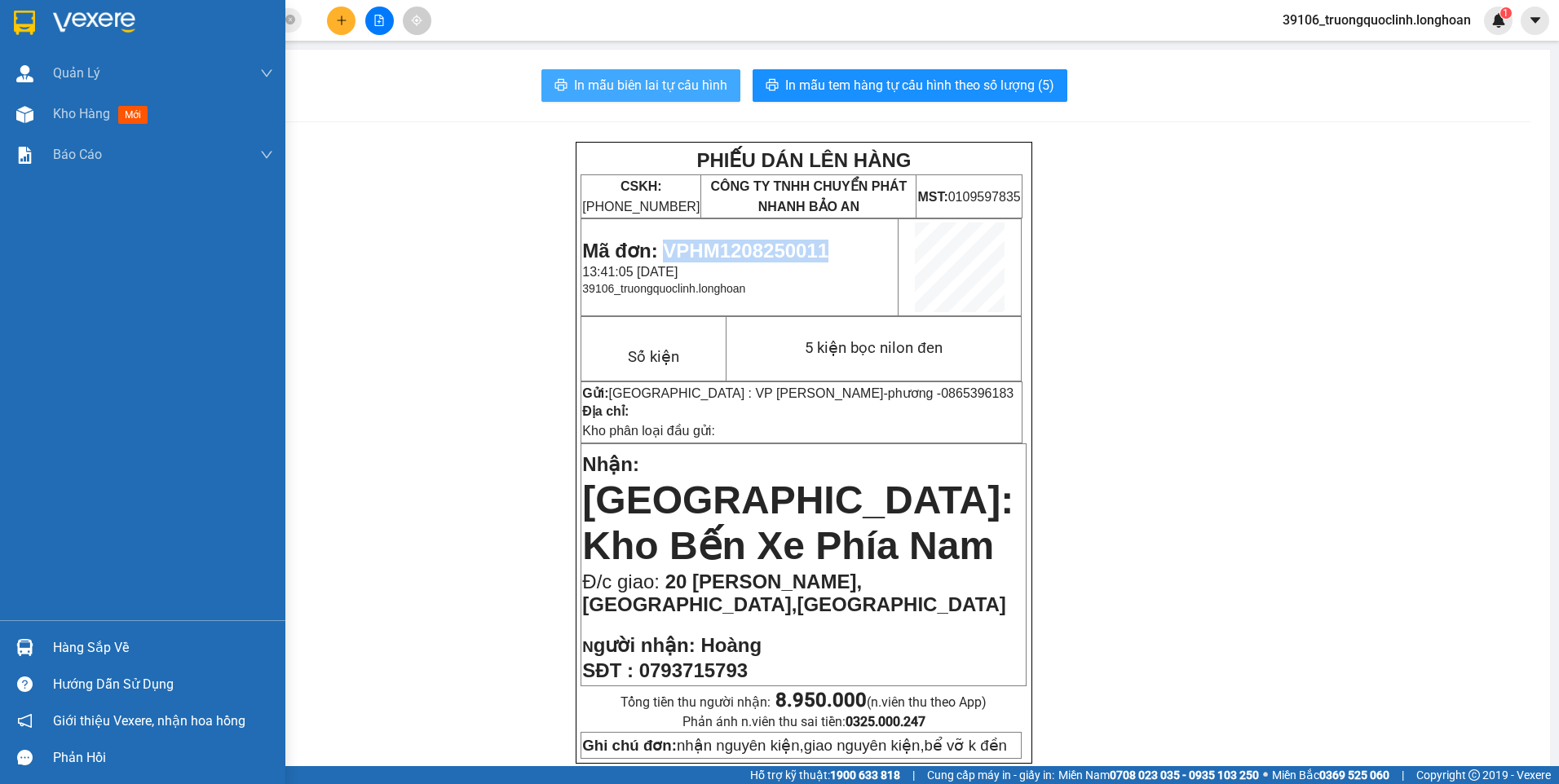
click at [23, 22] on img at bounding box center [24, 23] width 21 height 24
